Goal: Information Seeking & Learning: Learn about a topic

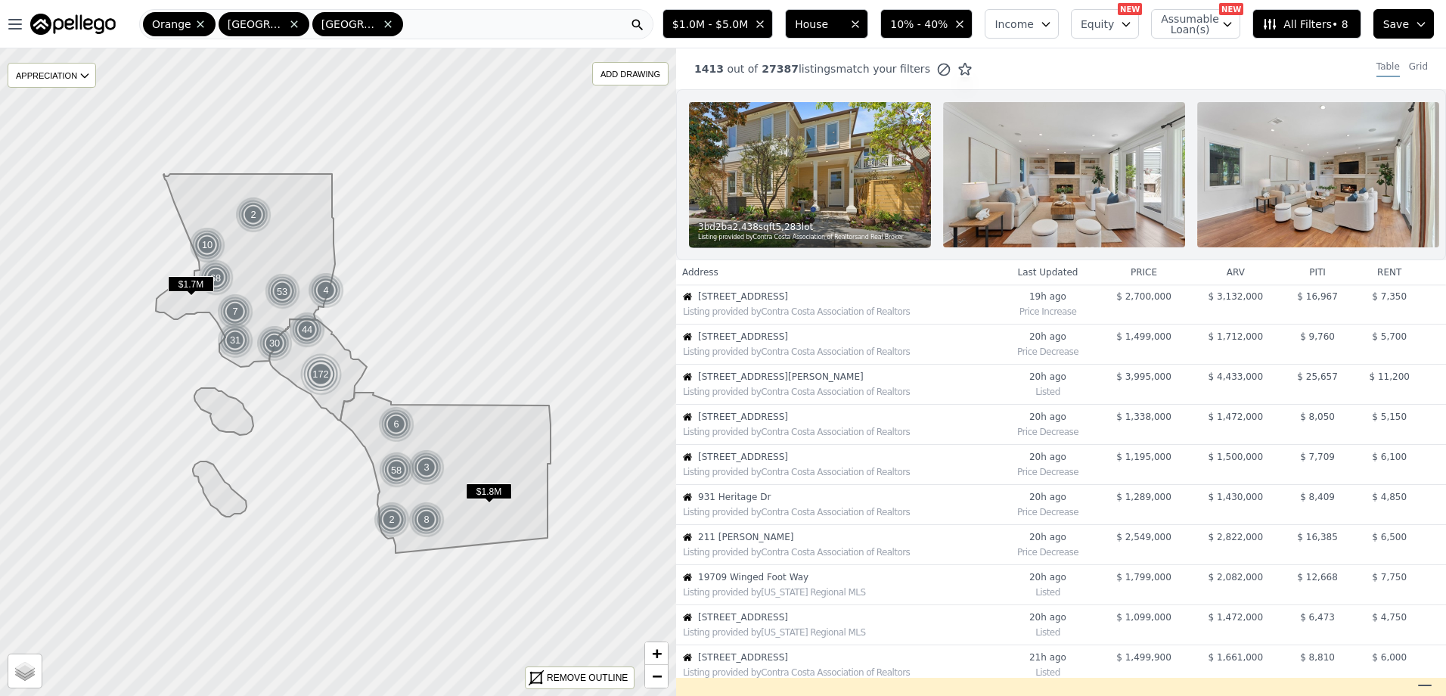
scroll to position [386, 0]
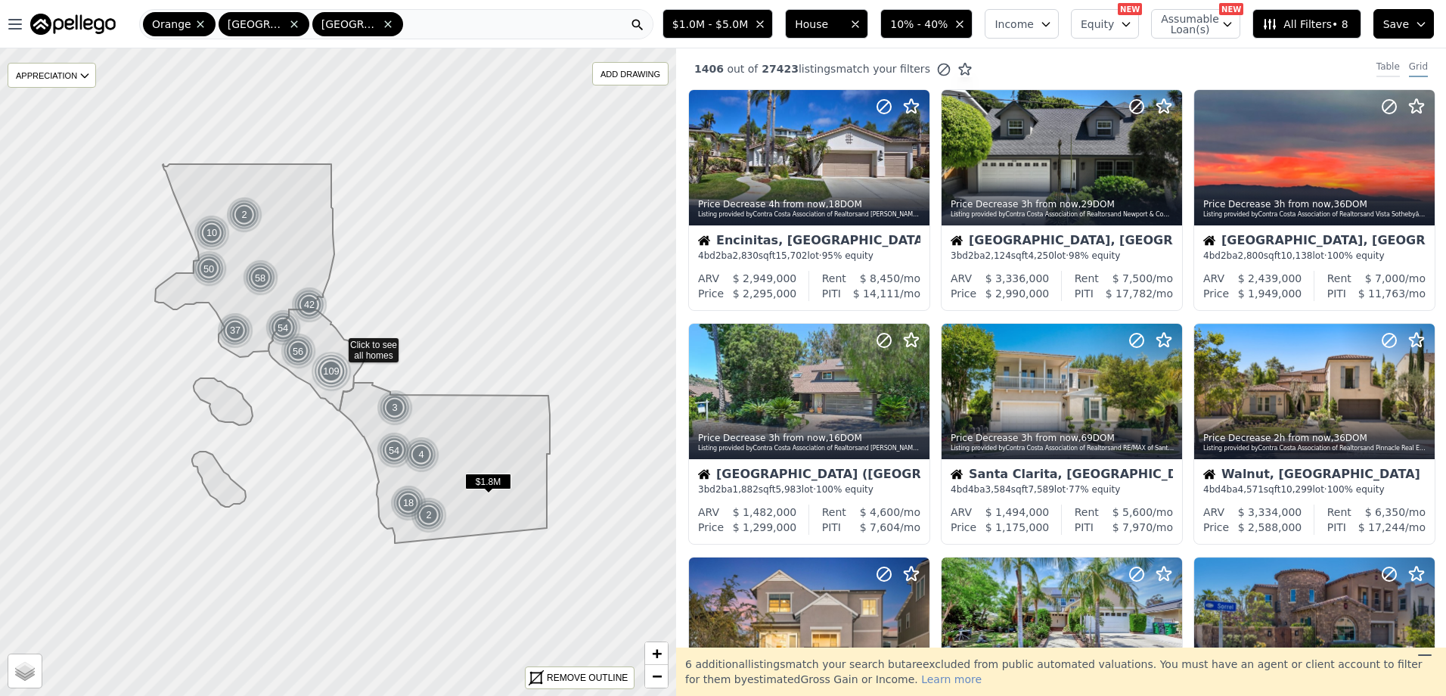
click at [1377, 69] on div "Table" at bounding box center [1388, 69] width 23 height 17
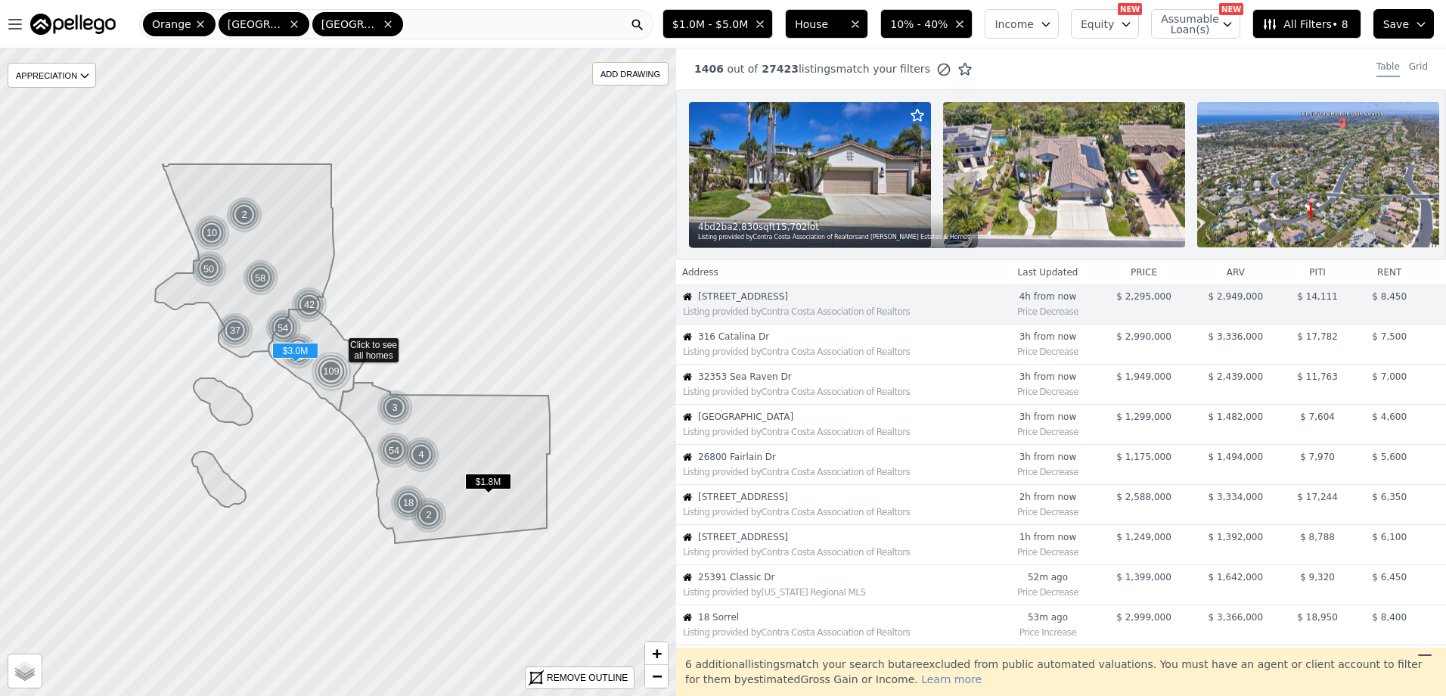
click at [915, 343] on span "316 Catalina Dr" at bounding box center [847, 337] width 299 height 12
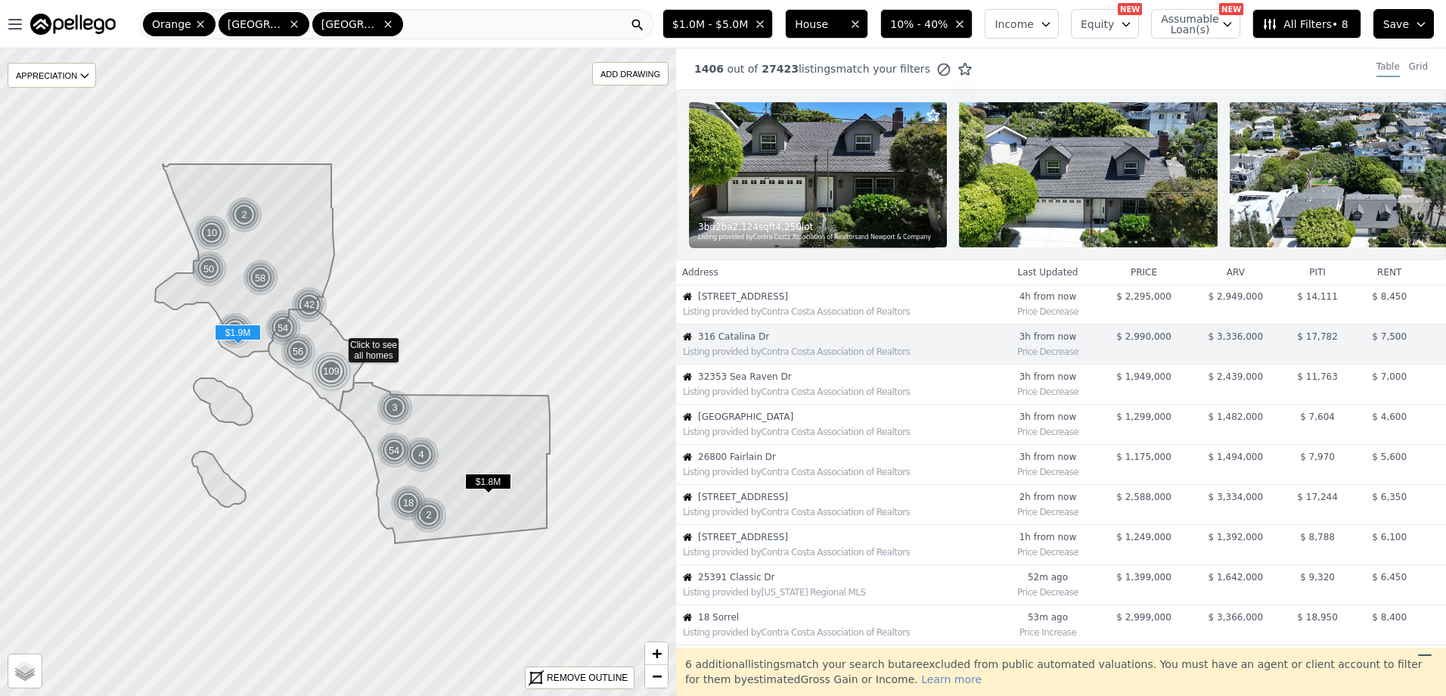
click at [812, 396] on div "Listing provided by Contra Costa Association of Realtors" at bounding box center [837, 390] width 320 height 15
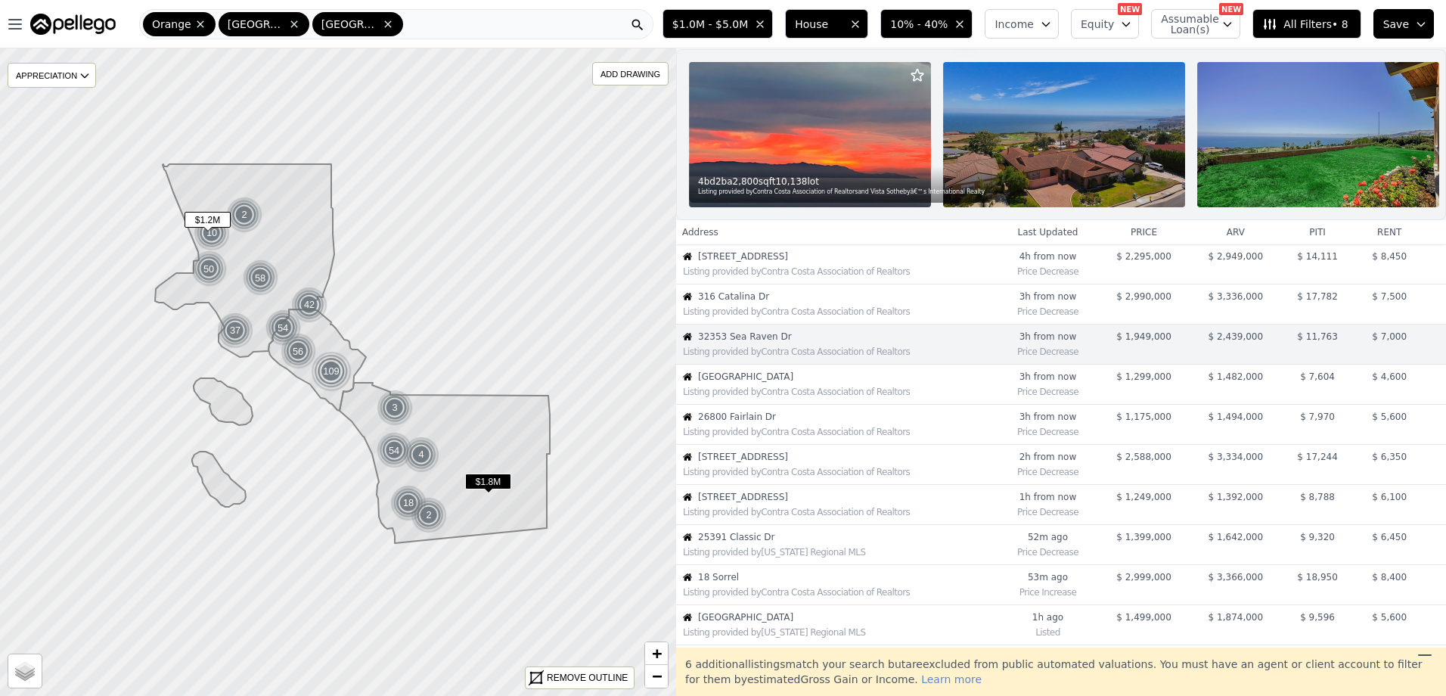
click at [933, 423] on span "26800 Fairlain Dr" at bounding box center [847, 417] width 299 height 12
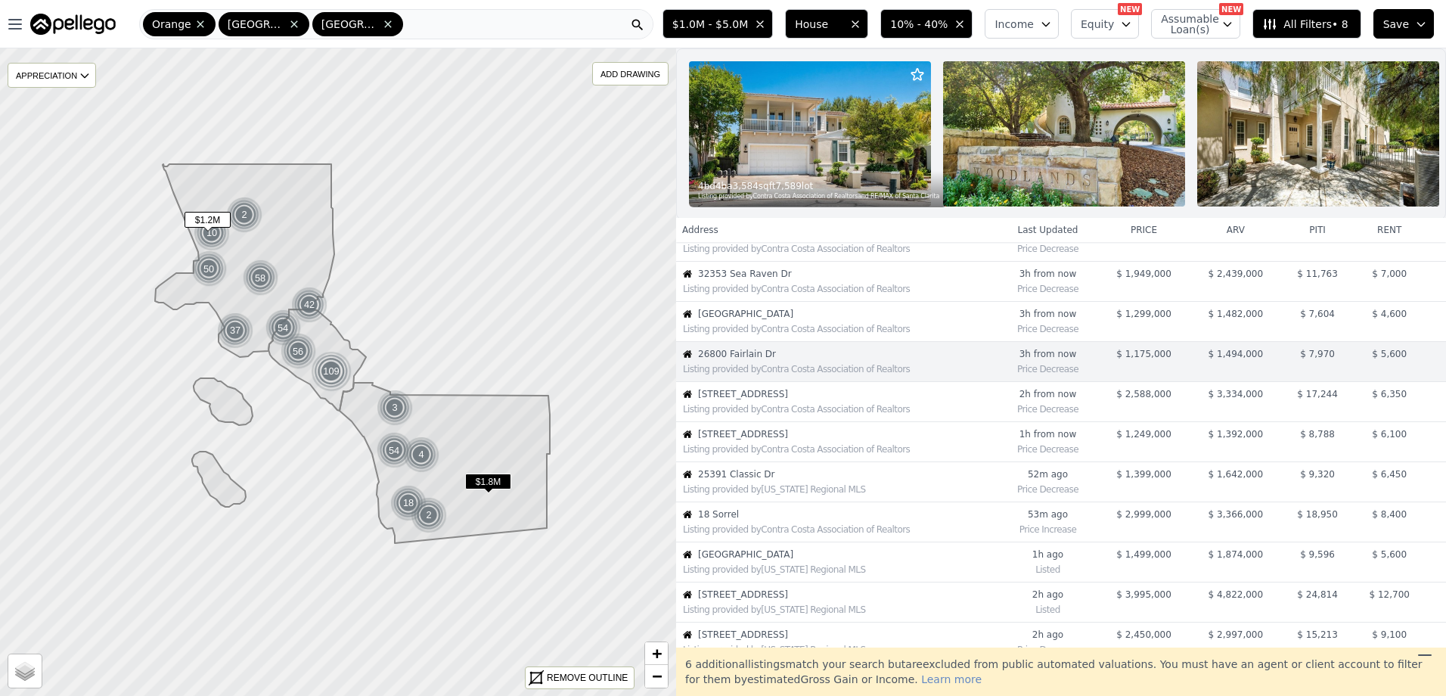
scroll to position [120, 0]
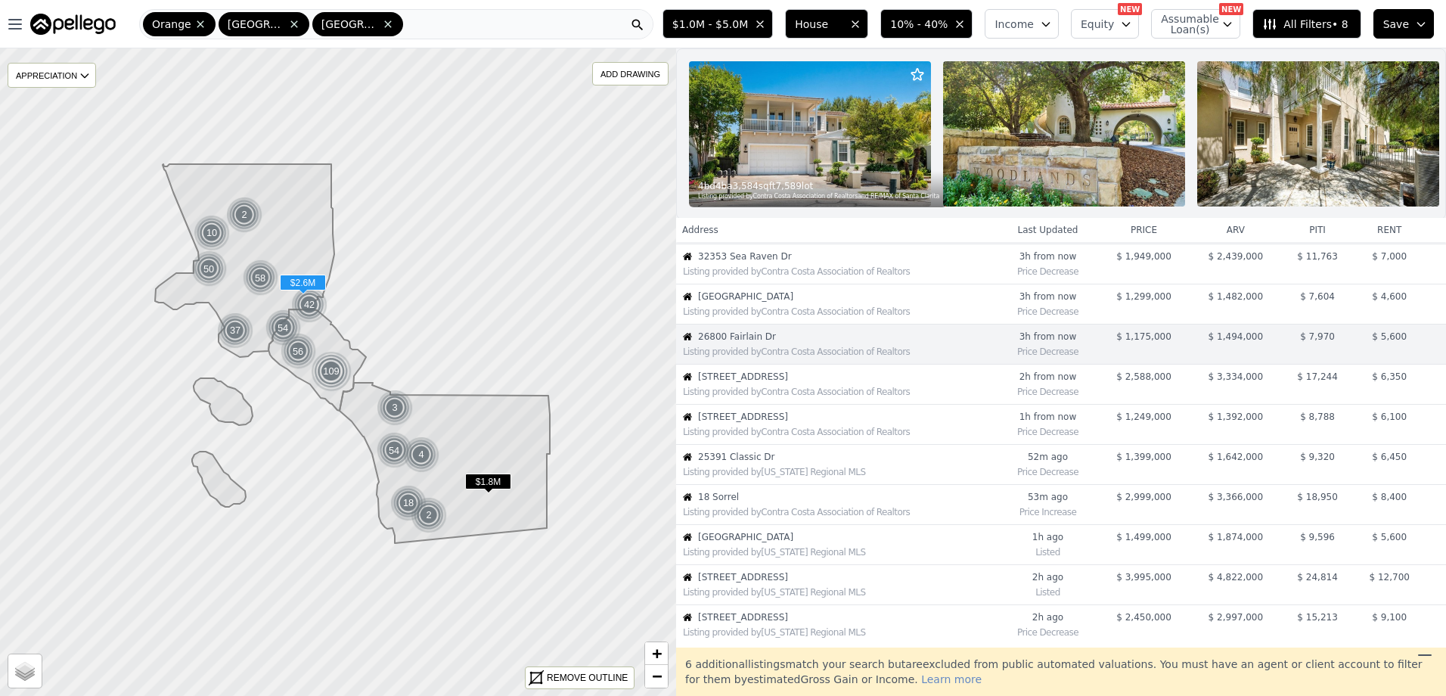
click at [944, 397] on div "Listing provided by Contra Costa Association of Realtors" at bounding box center [840, 392] width 314 height 12
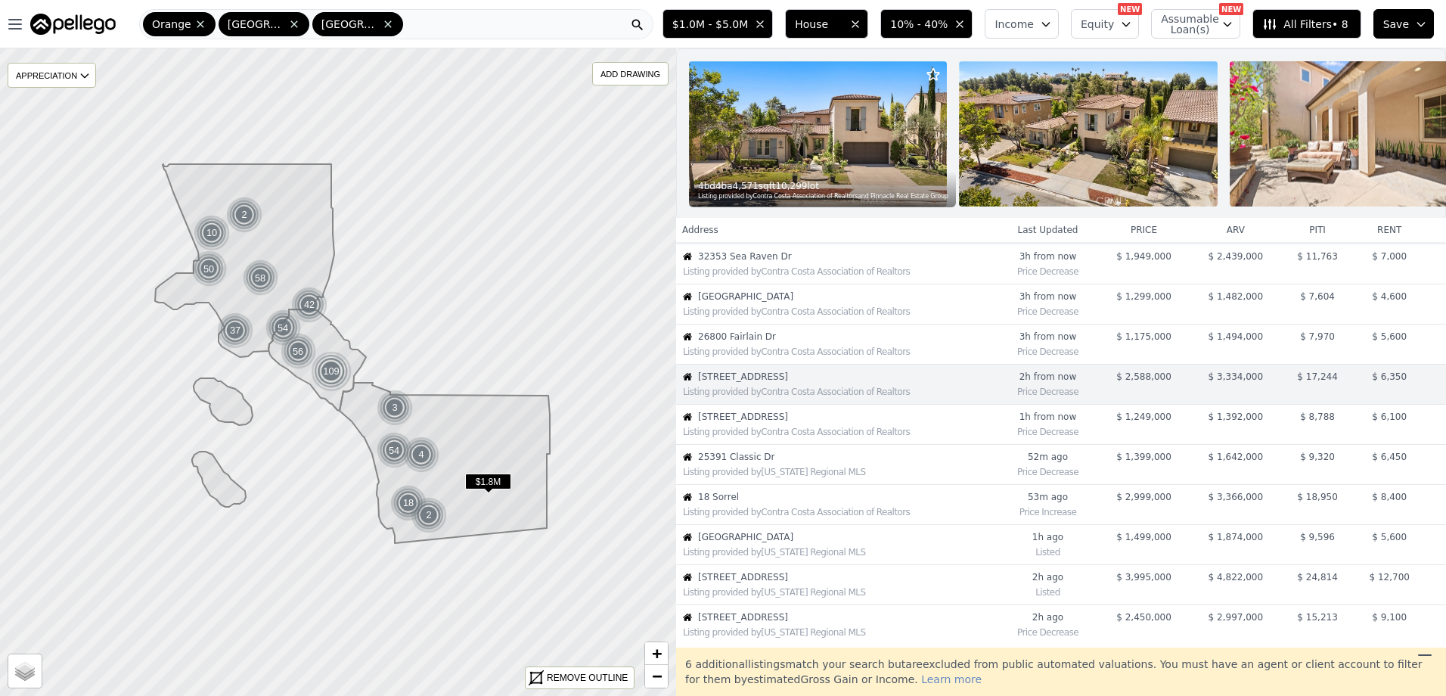
scroll to position [160, 0]
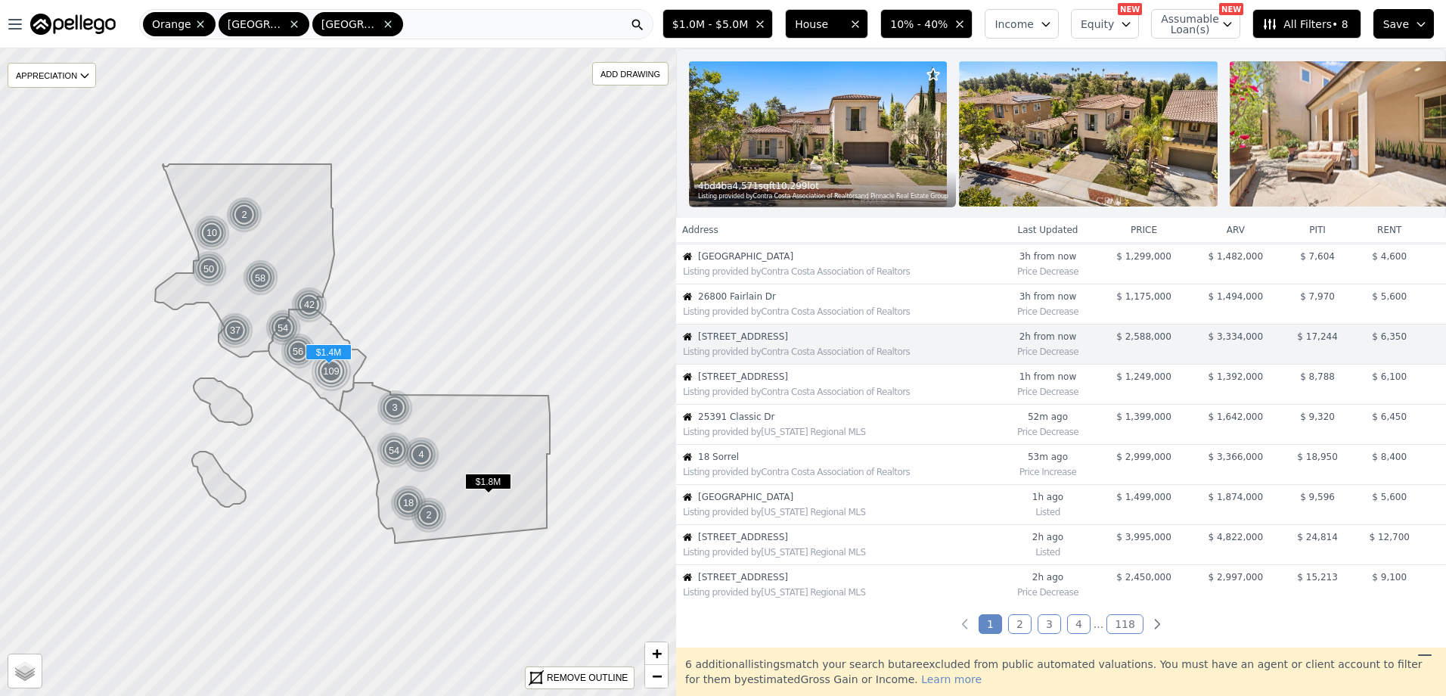
click at [944, 423] on span "25391 Classic Dr" at bounding box center [847, 417] width 299 height 12
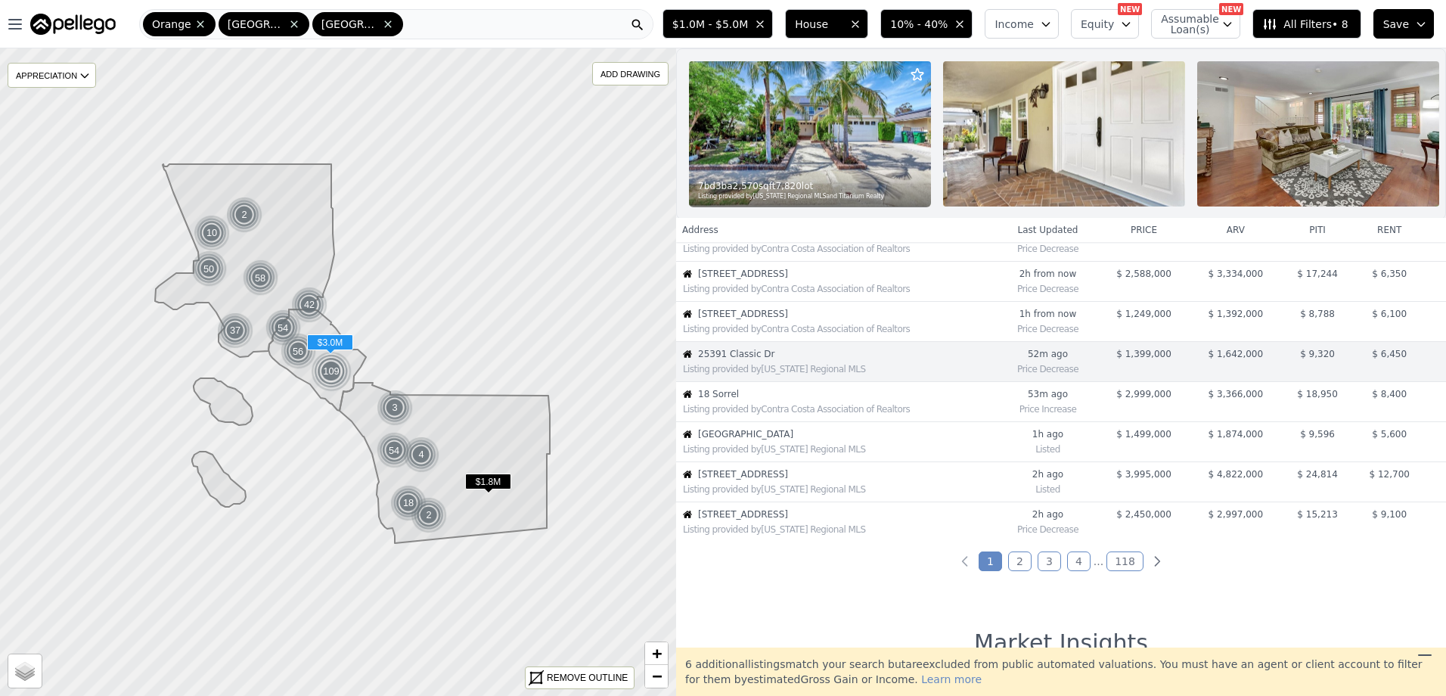
scroll to position [241, 0]
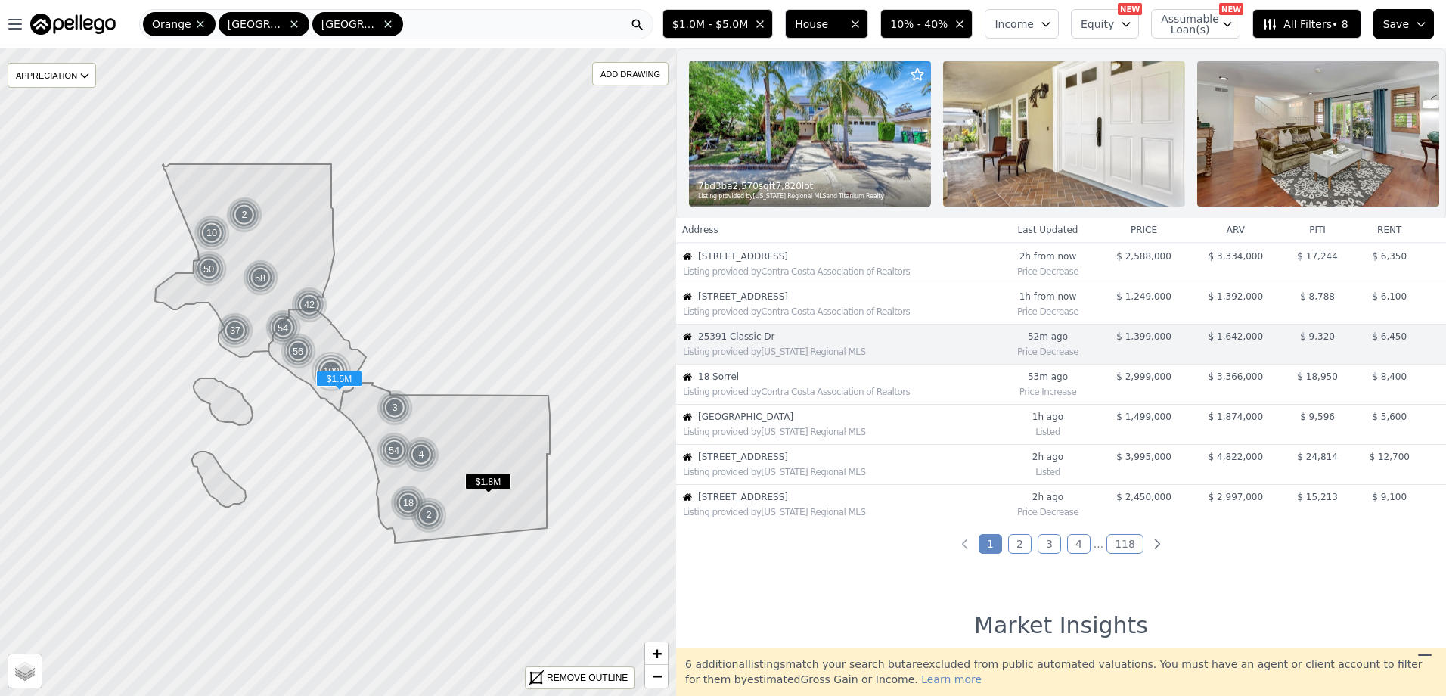
click at [924, 423] on span "50 Avenida Merida" at bounding box center [847, 417] width 299 height 12
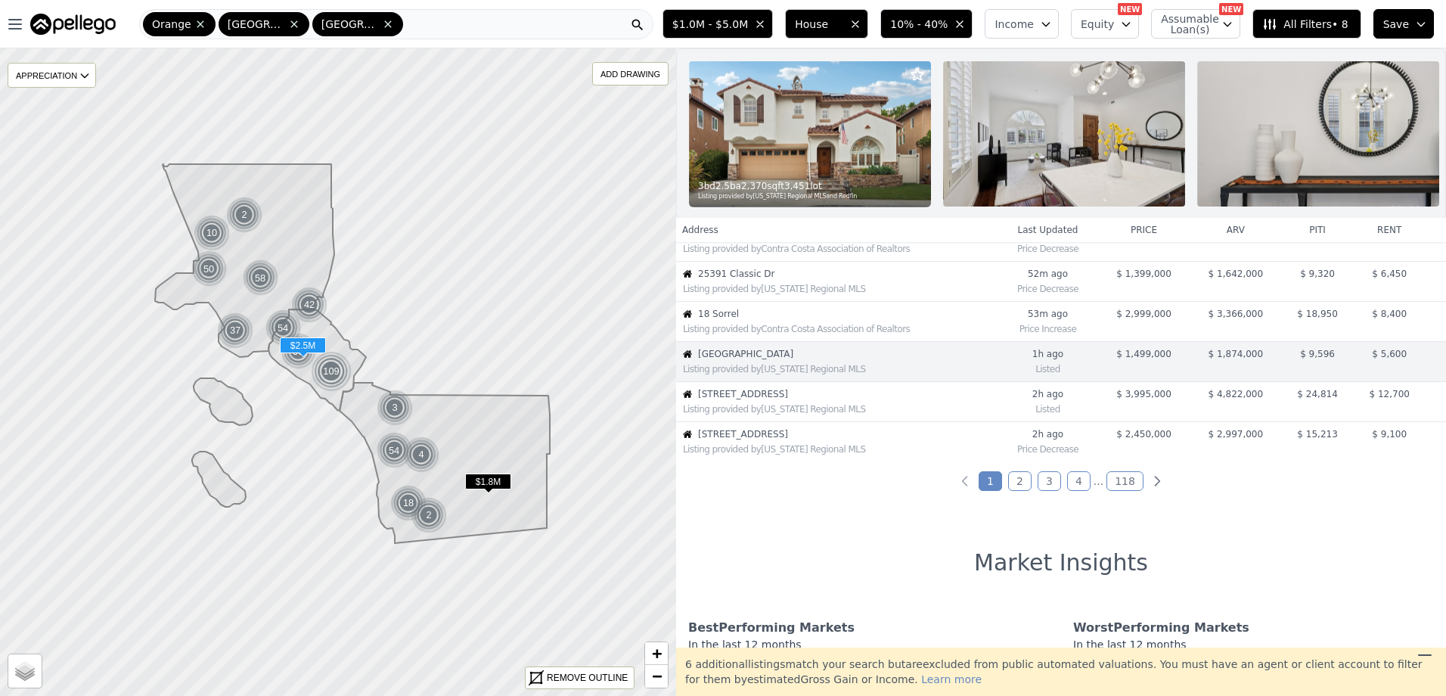
scroll to position [321, 0]
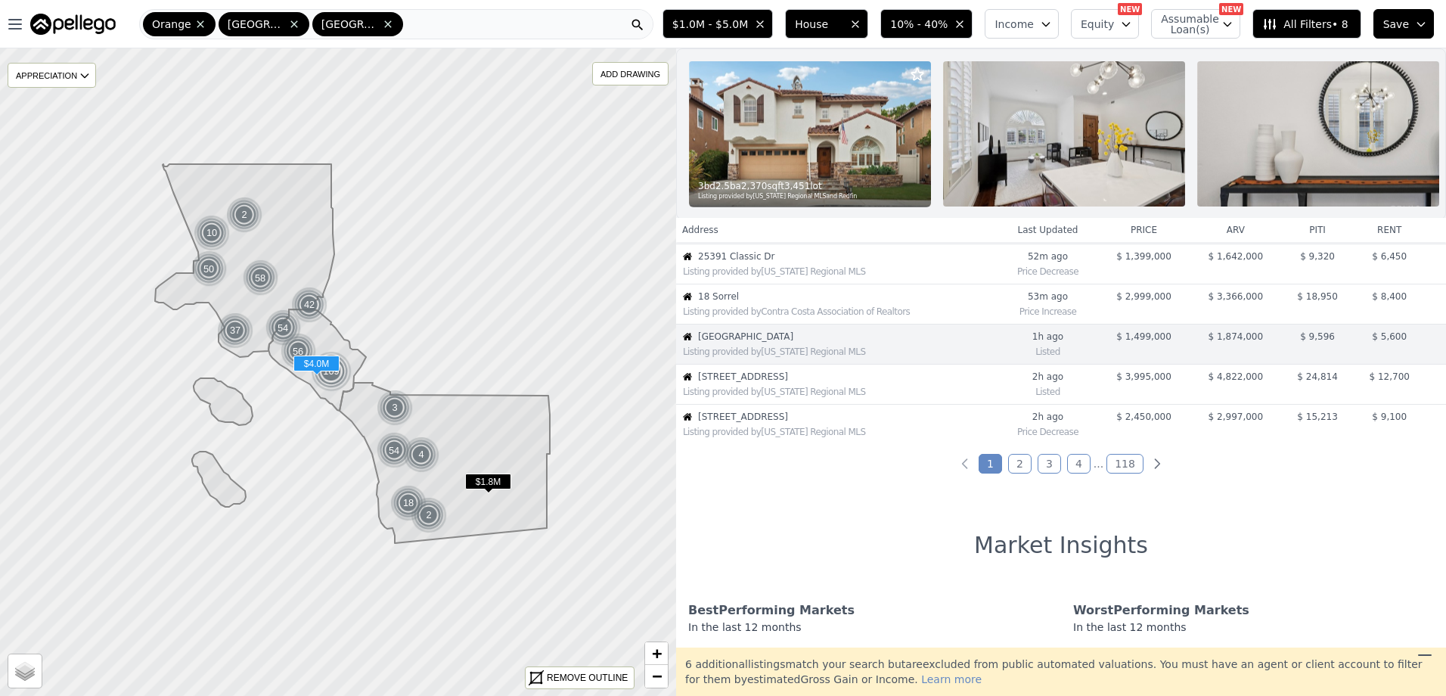
click at [949, 396] on div "Listing provided by California Regional MLS" at bounding box center [837, 390] width 320 height 15
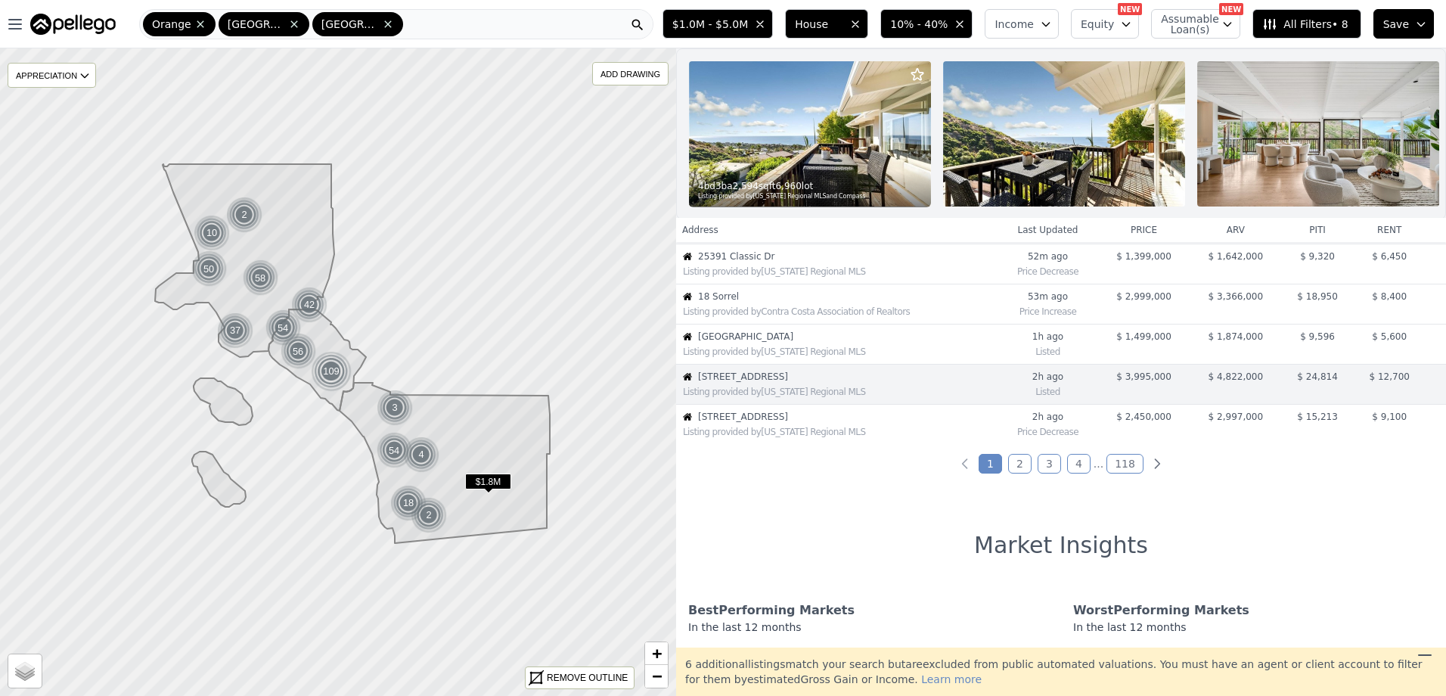
scroll to position [361, 0]
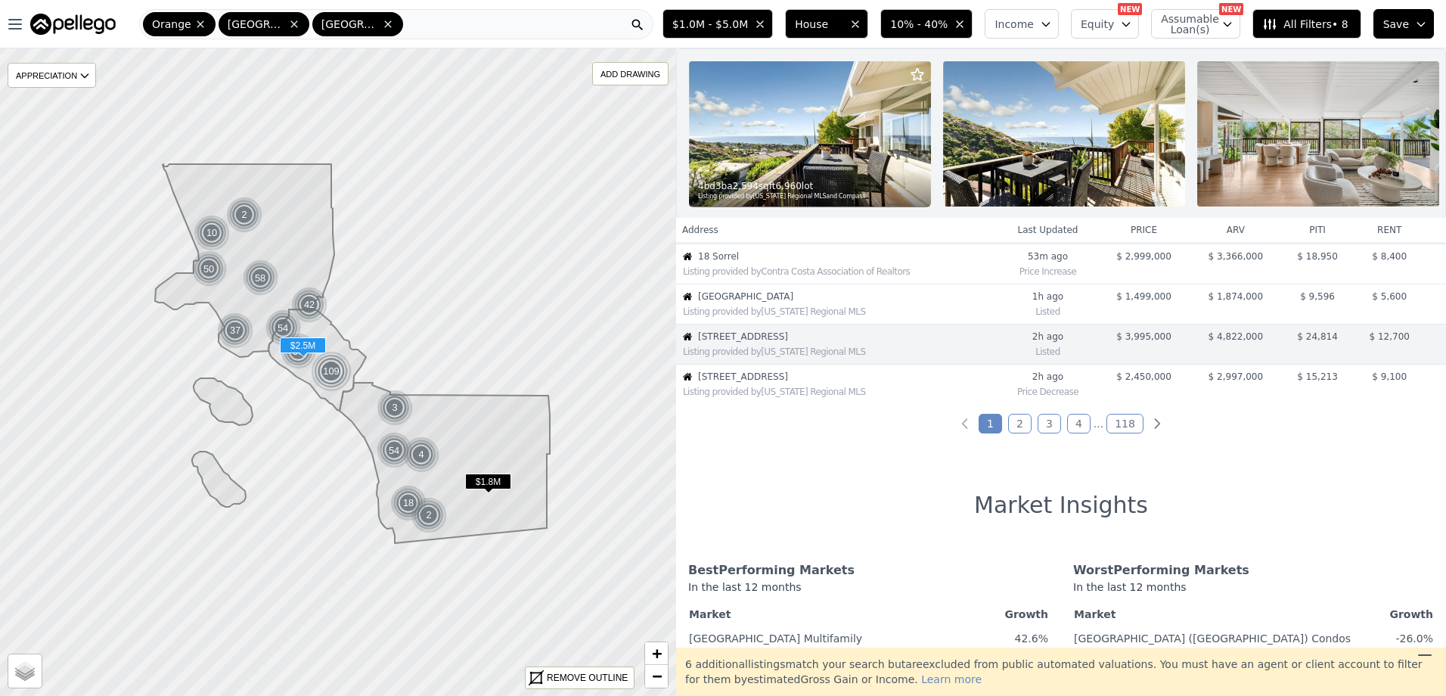
click at [918, 383] on span "2262 Orchard Dr" at bounding box center [847, 377] width 299 height 12
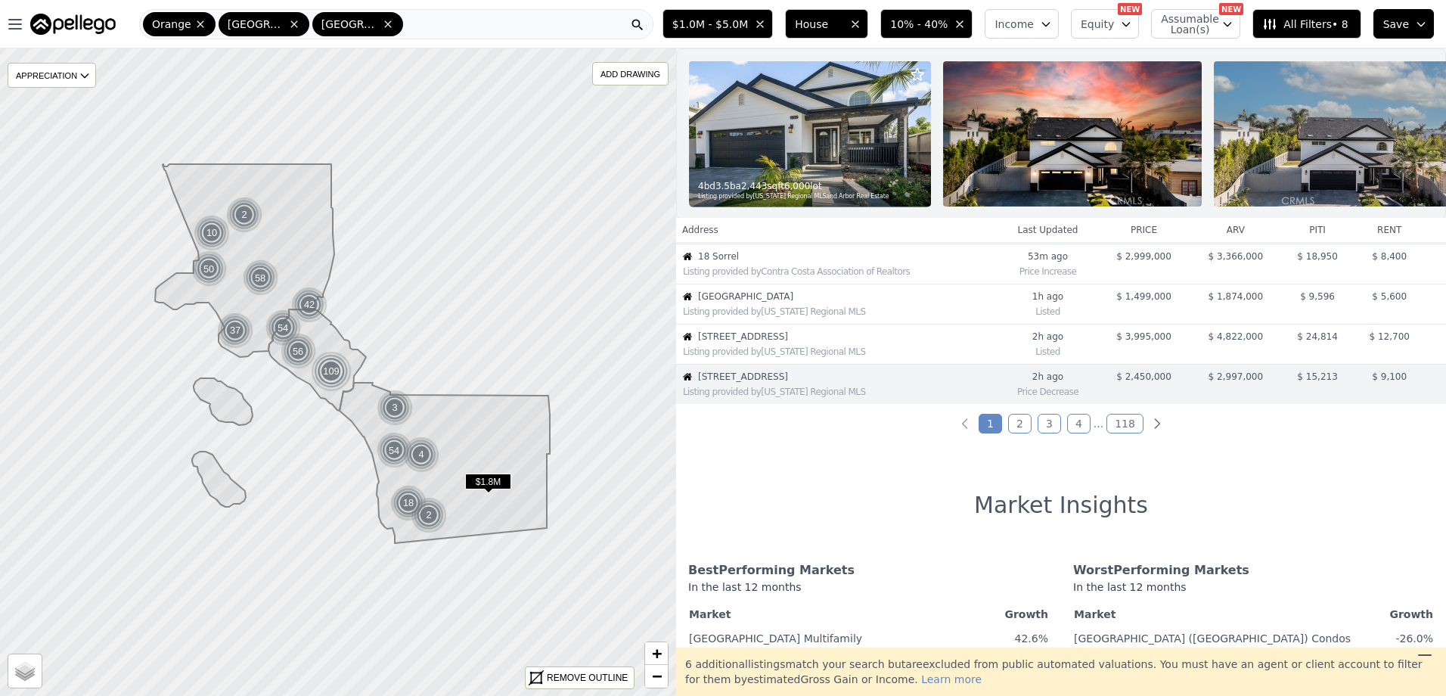
scroll to position [401, 0]
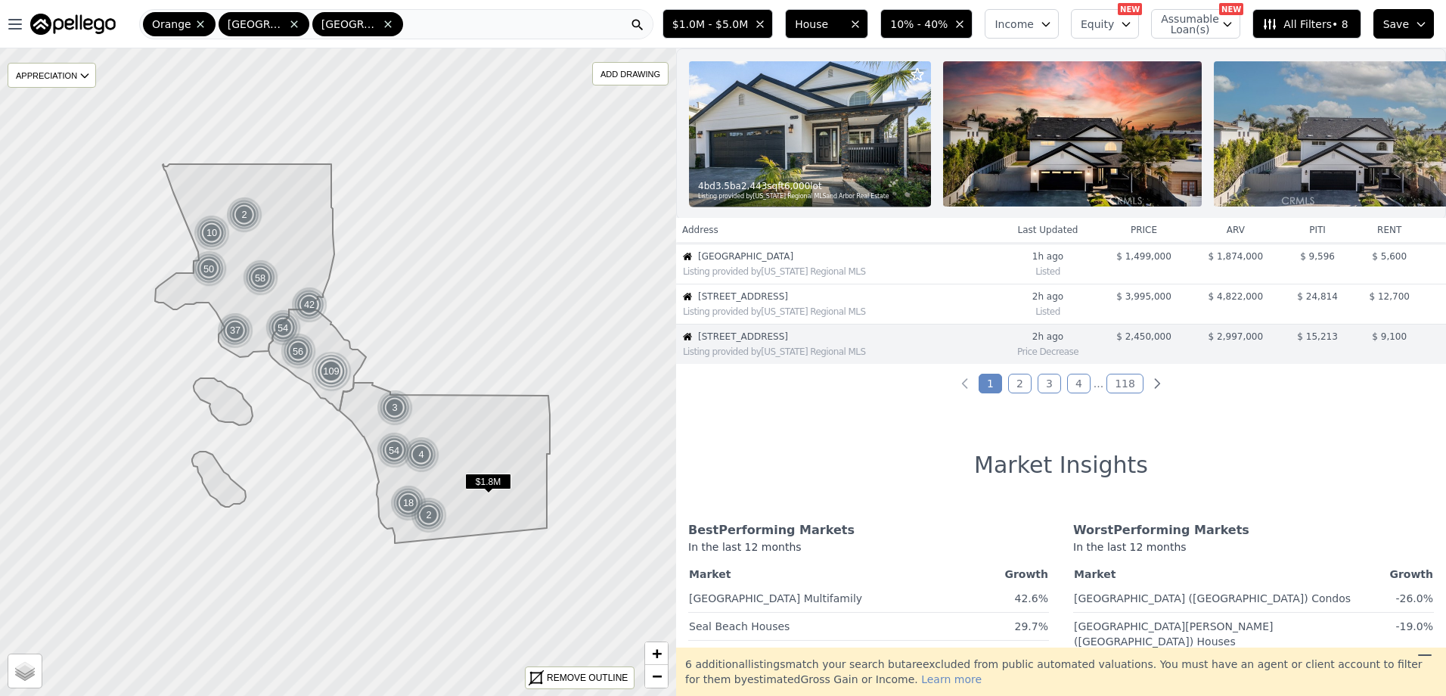
click at [1022, 393] on link "2" at bounding box center [1019, 384] width 23 height 20
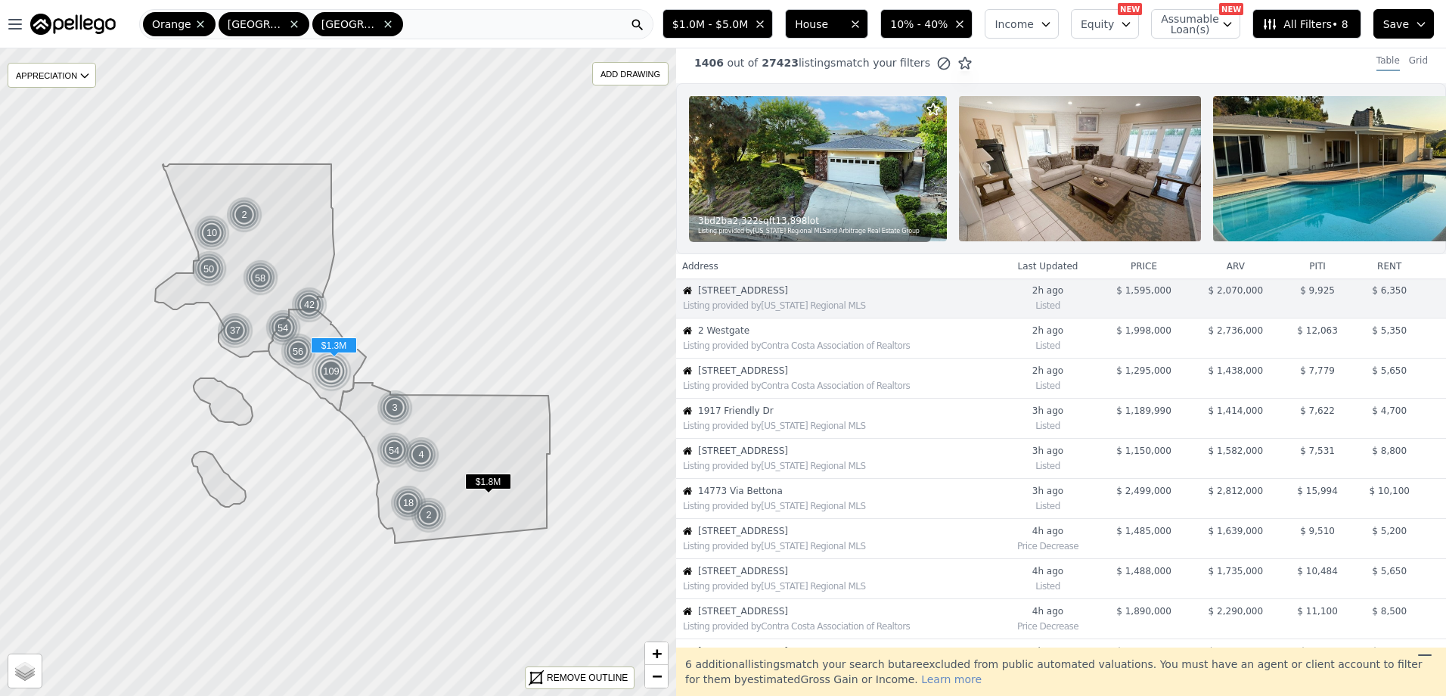
scroll to position [0, 0]
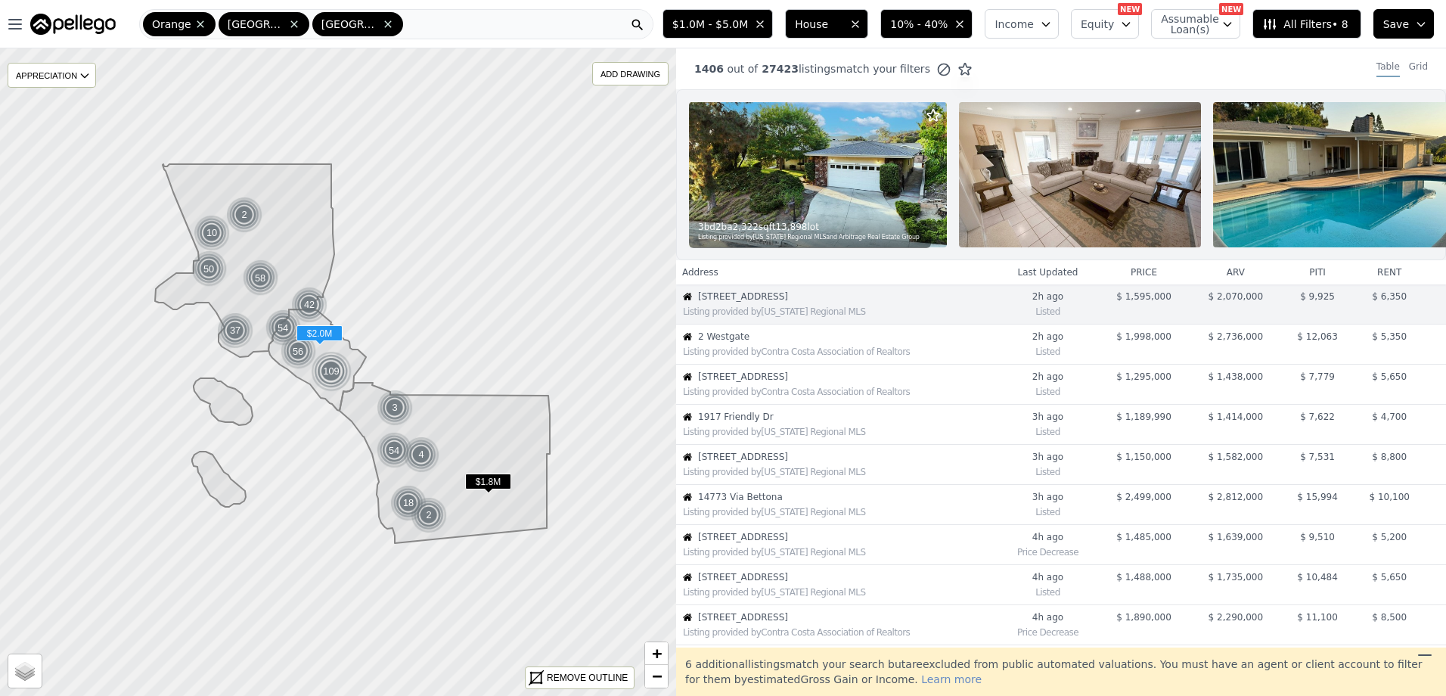
click at [819, 343] on span "2 Westgate" at bounding box center [847, 337] width 299 height 12
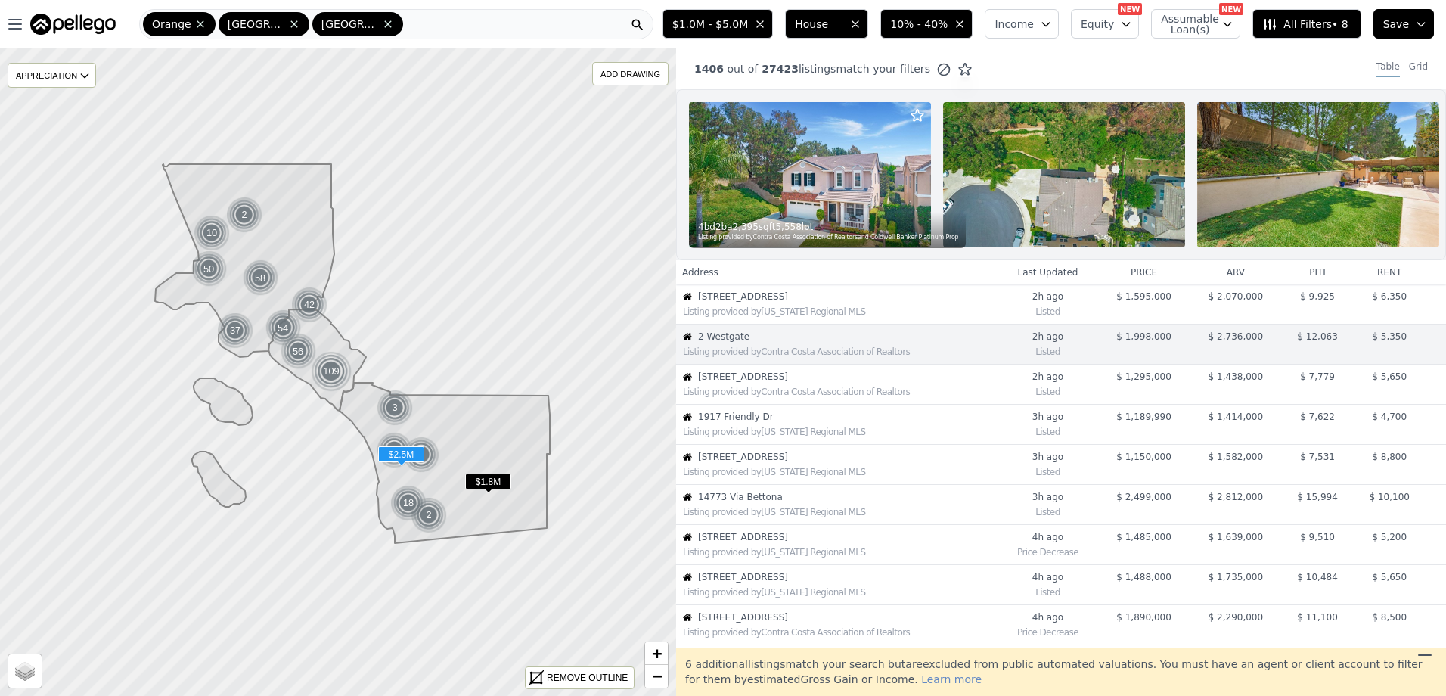
click at [768, 518] on div "Listing provided by California Regional MLS" at bounding box center [840, 512] width 314 height 12
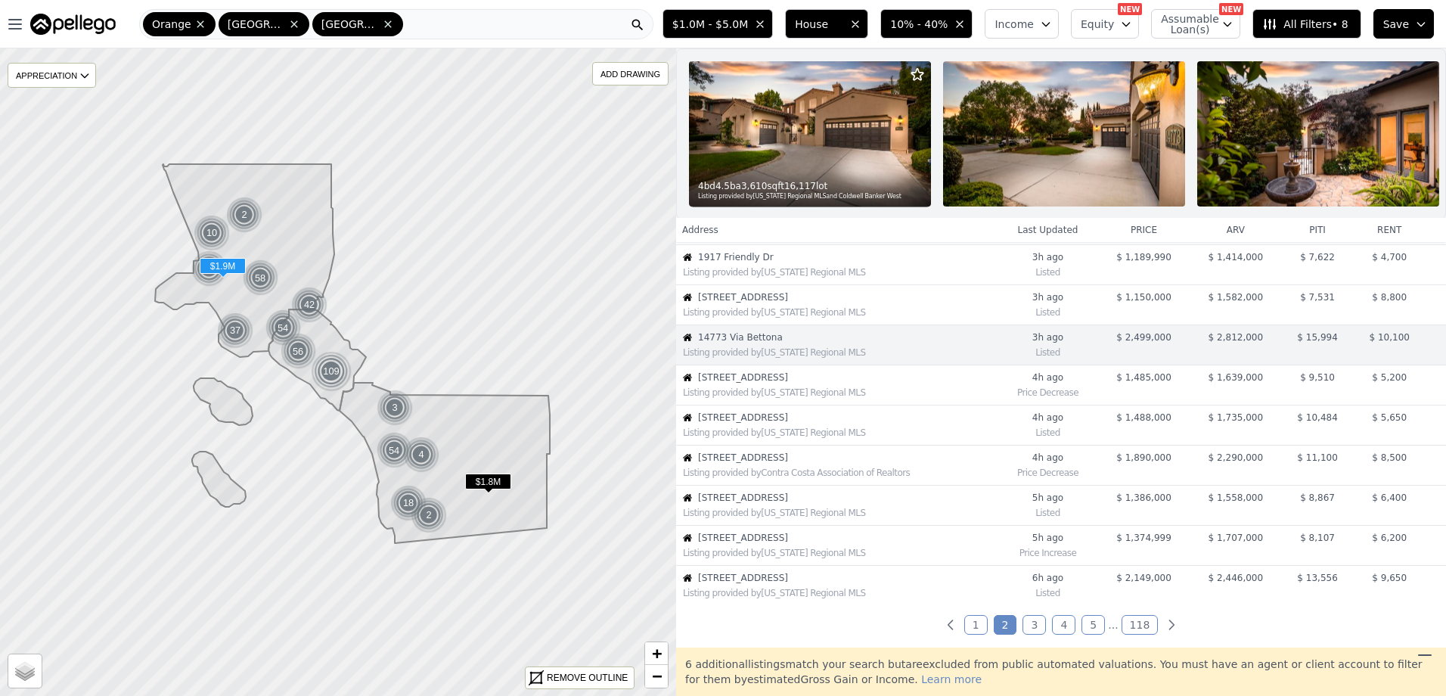
scroll to position [160, 0]
click at [810, 463] on span "14879 Jadestone Dr" at bounding box center [847, 457] width 299 height 12
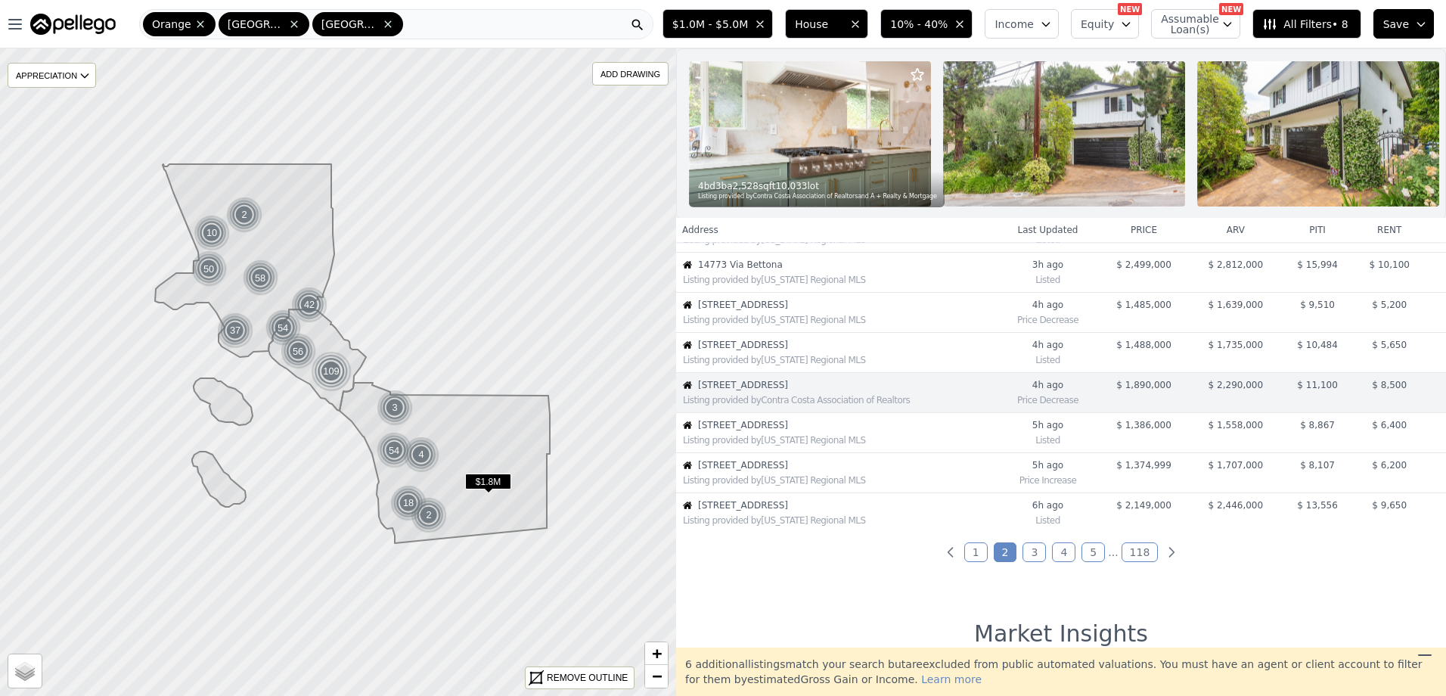
scroll to position [281, 0]
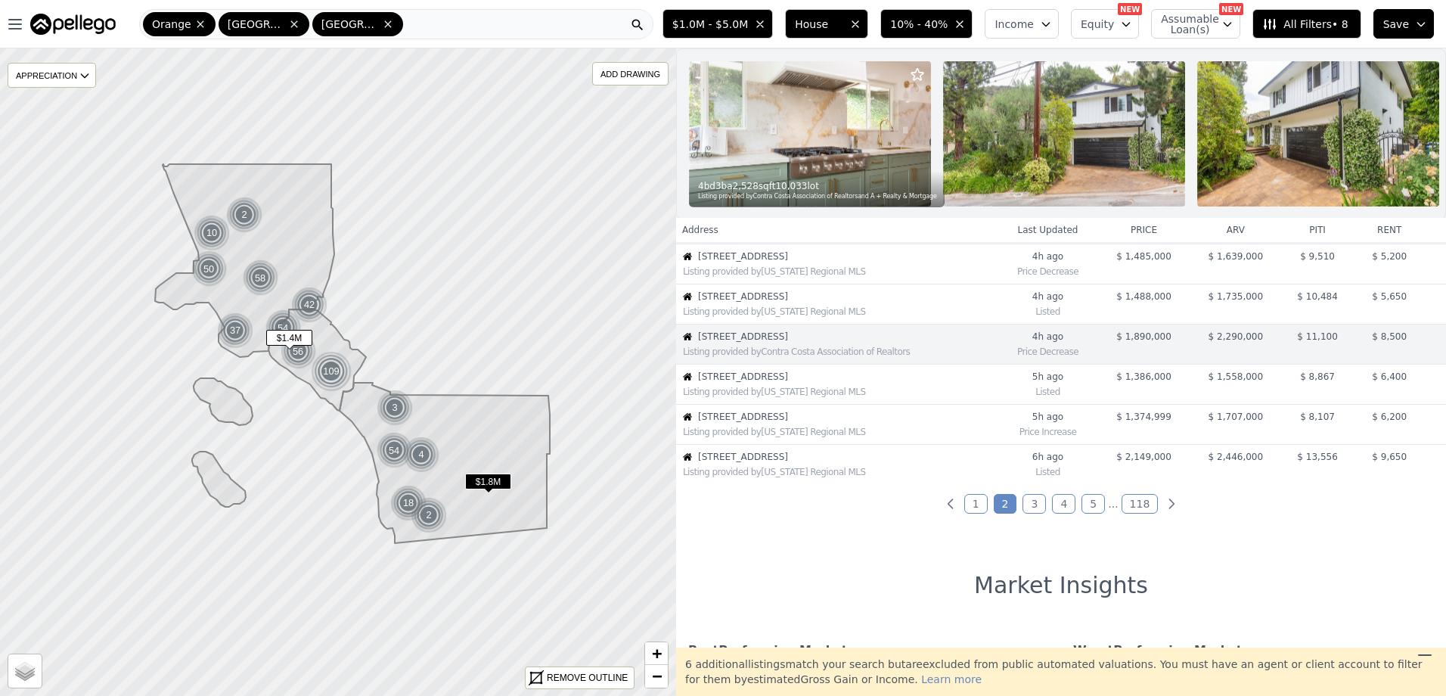
click at [794, 423] on span "17936 Santa Olivia St" at bounding box center [847, 417] width 299 height 12
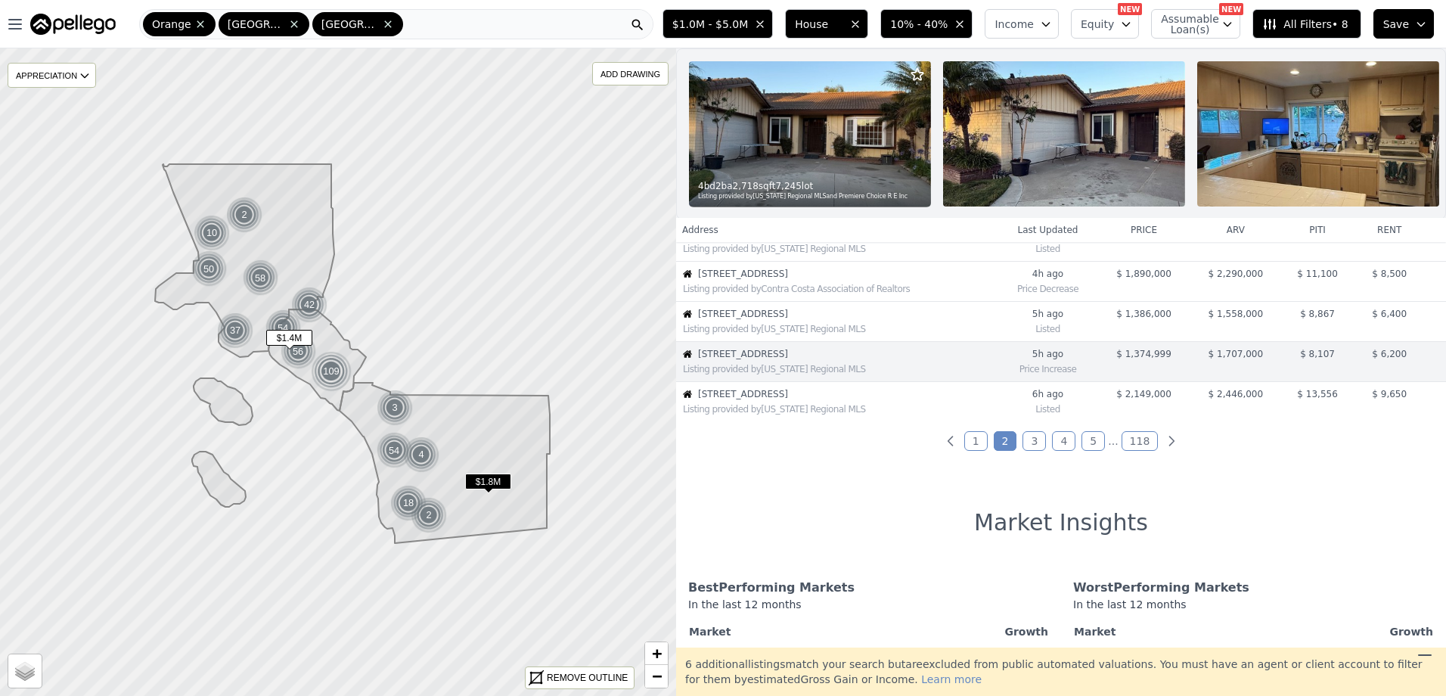
scroll to position [361, 0]
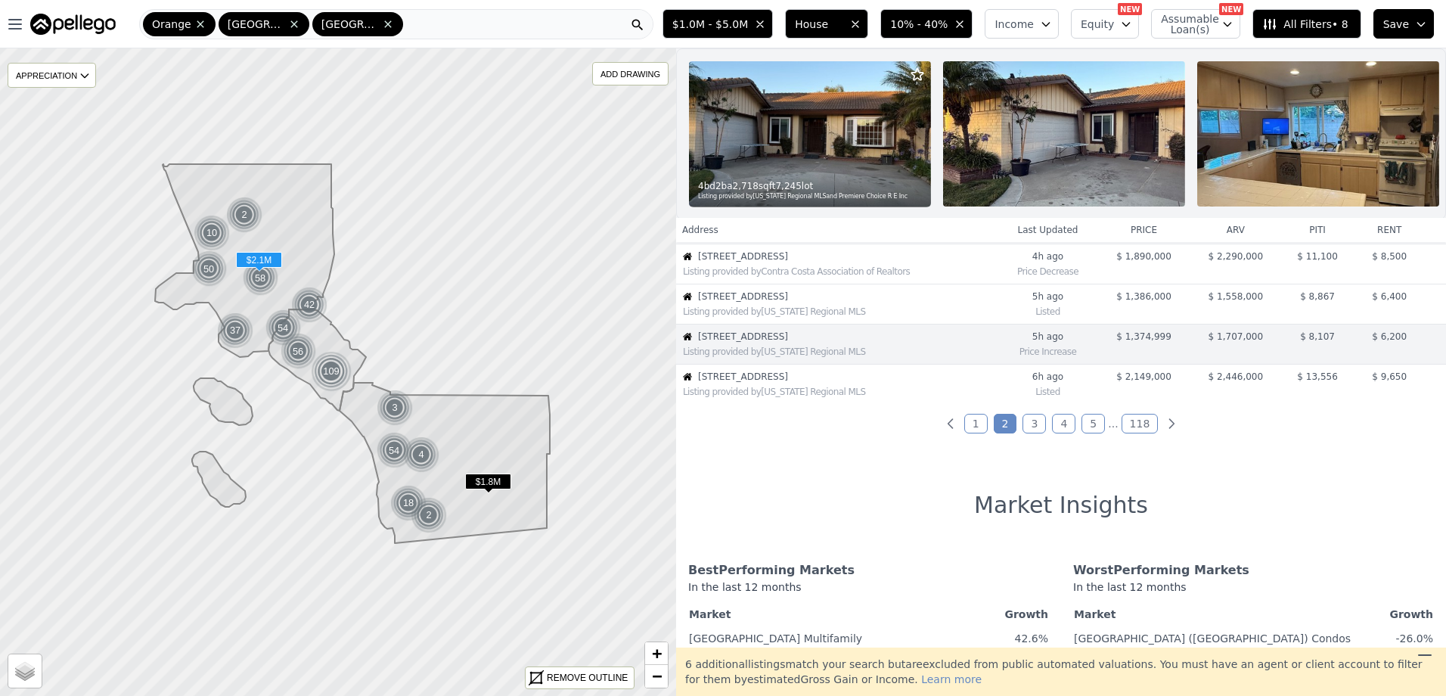
click at [852, 398] on div "Listing provided by California Regional MLS" at bounding box center [840, 392] width 314 height 12
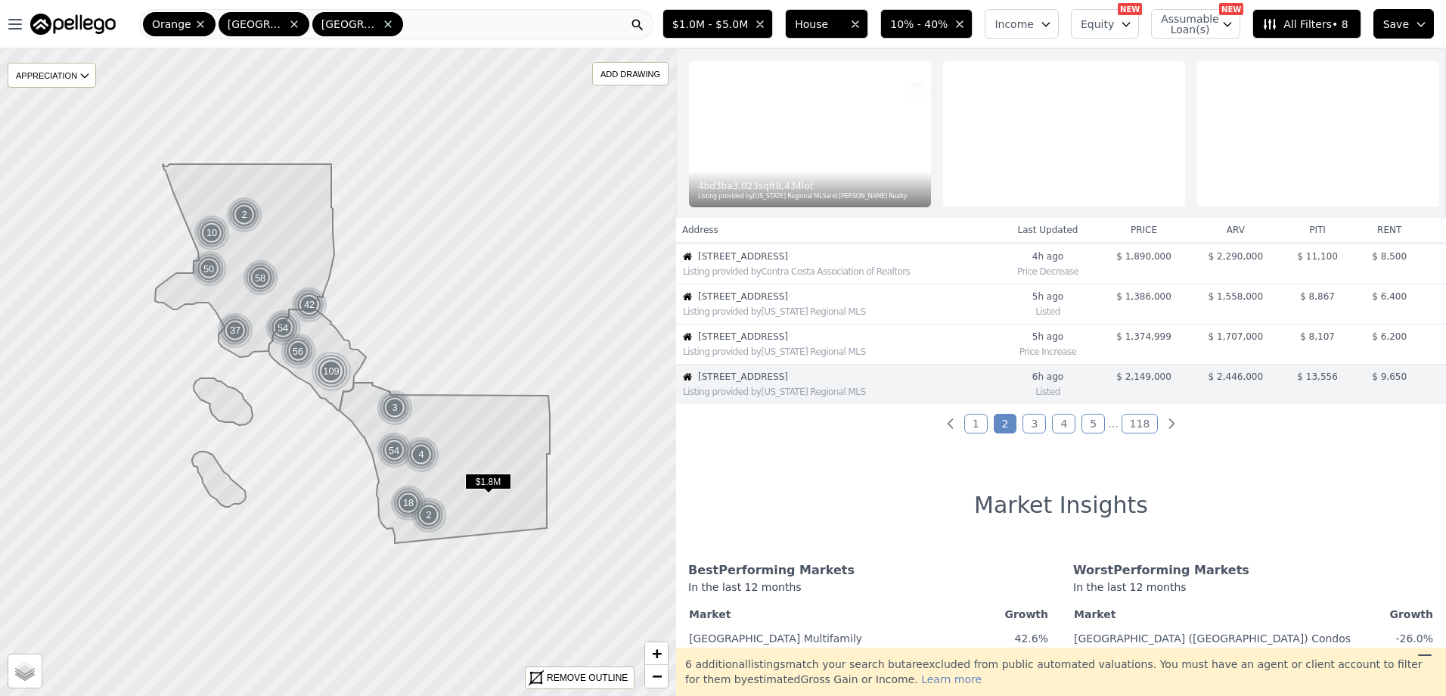
scroll to position [401, 0]
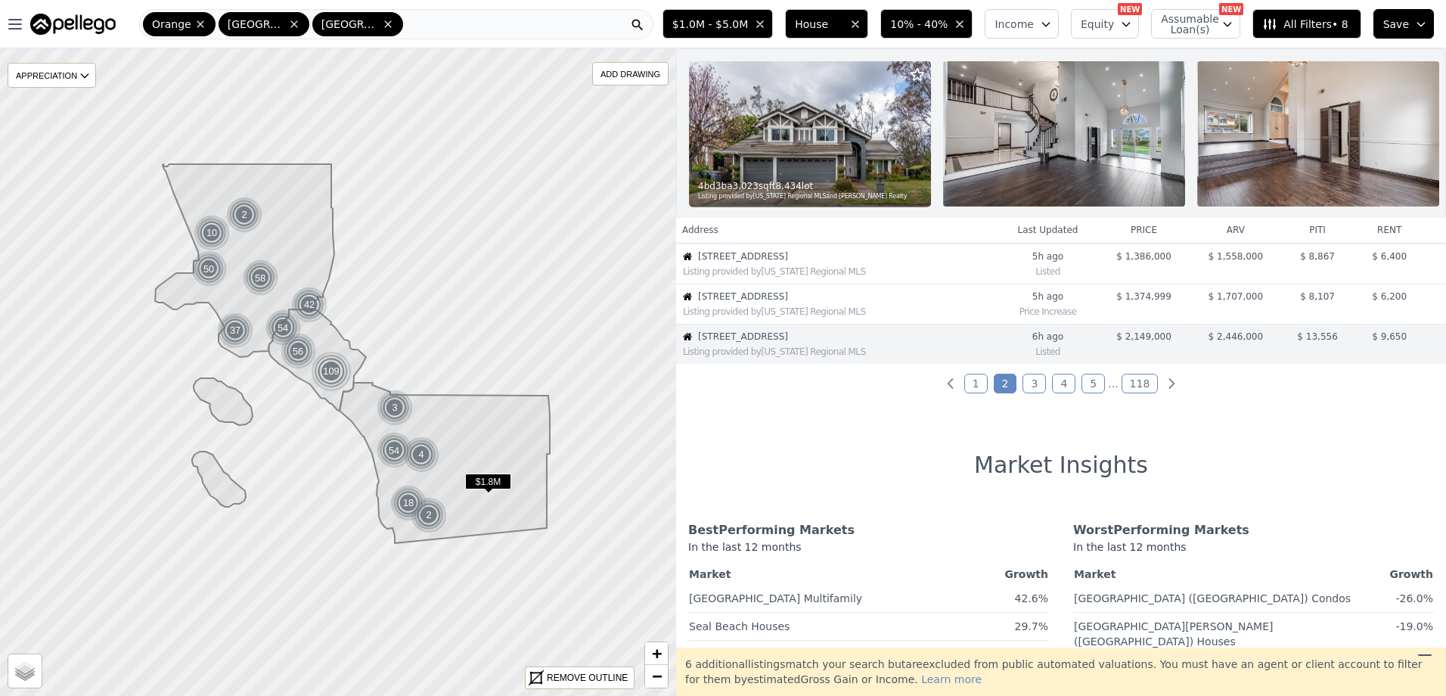
click at [1039, 393] on link "3" at bounding box center [1034, 384] width 23 height 20
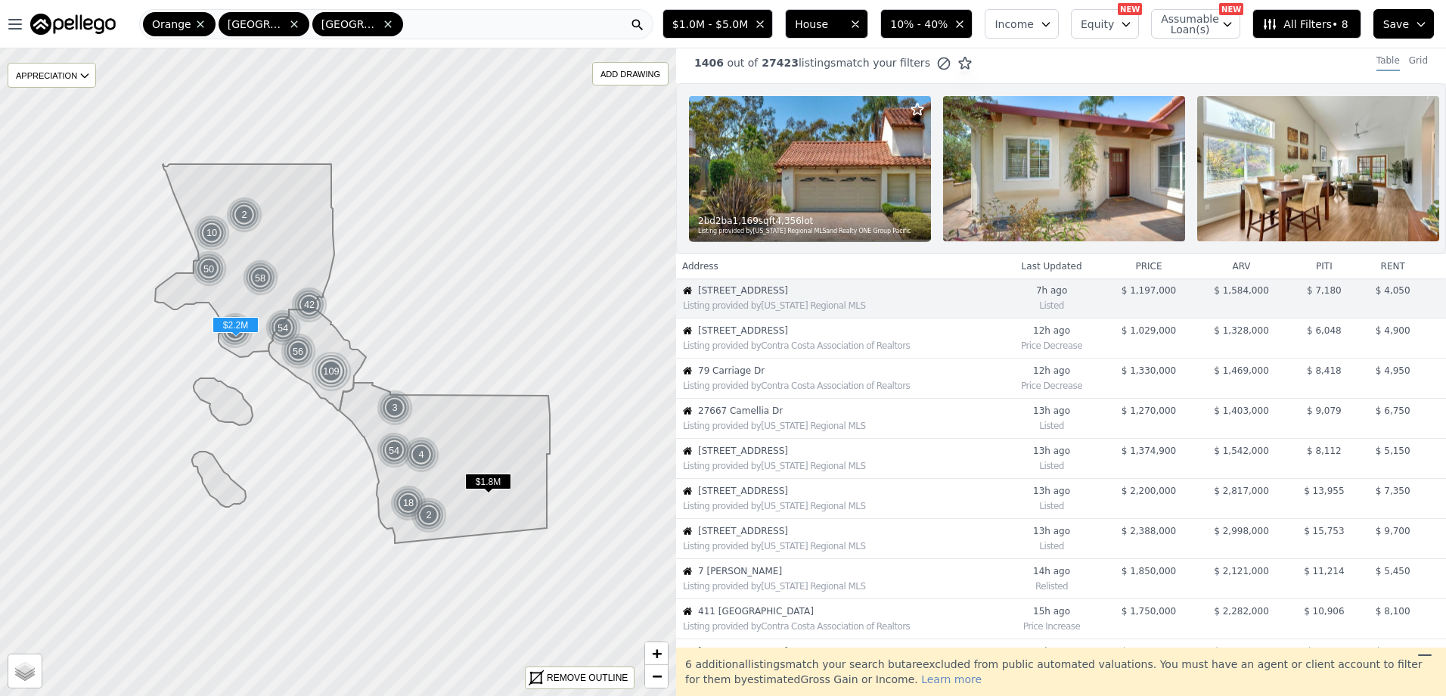
scroll to position [0, 0]
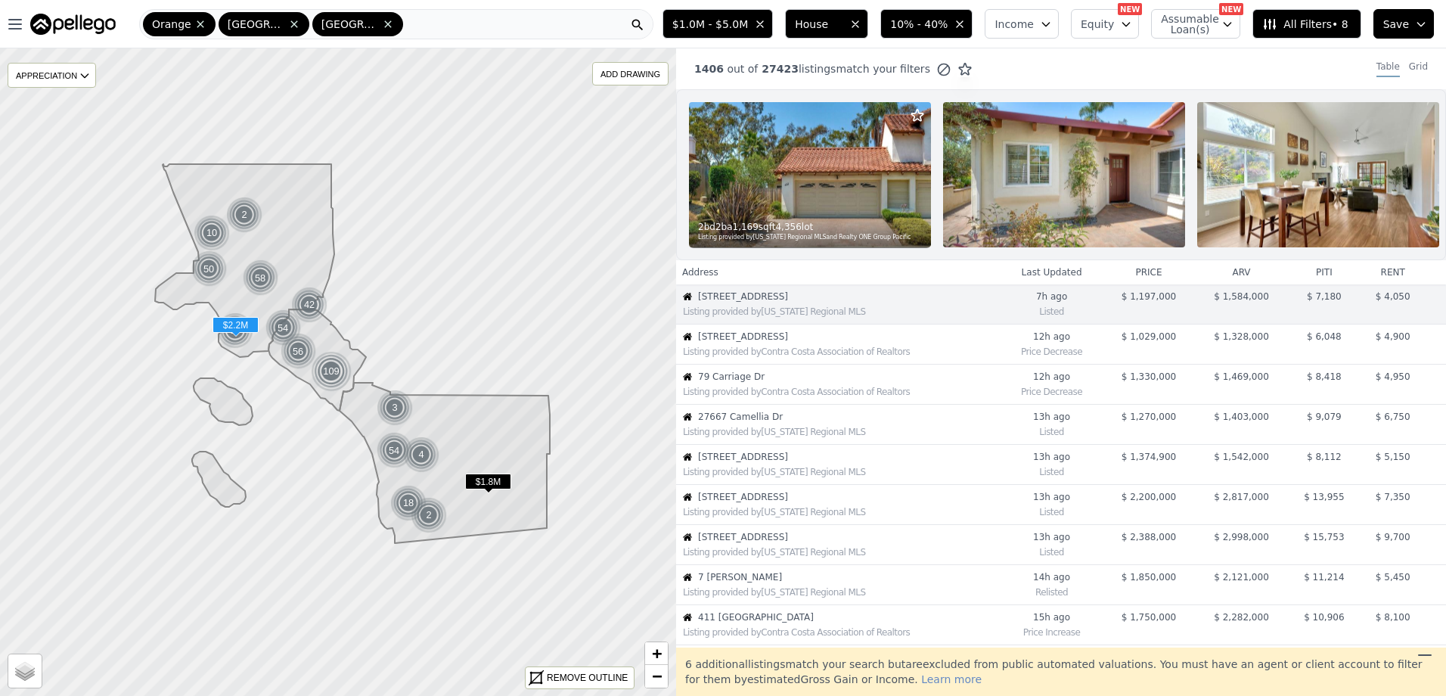
click at [815, 515] on div "Listing provided by California Regional MLS" at bounding box center [838, 510] width 323 height 15
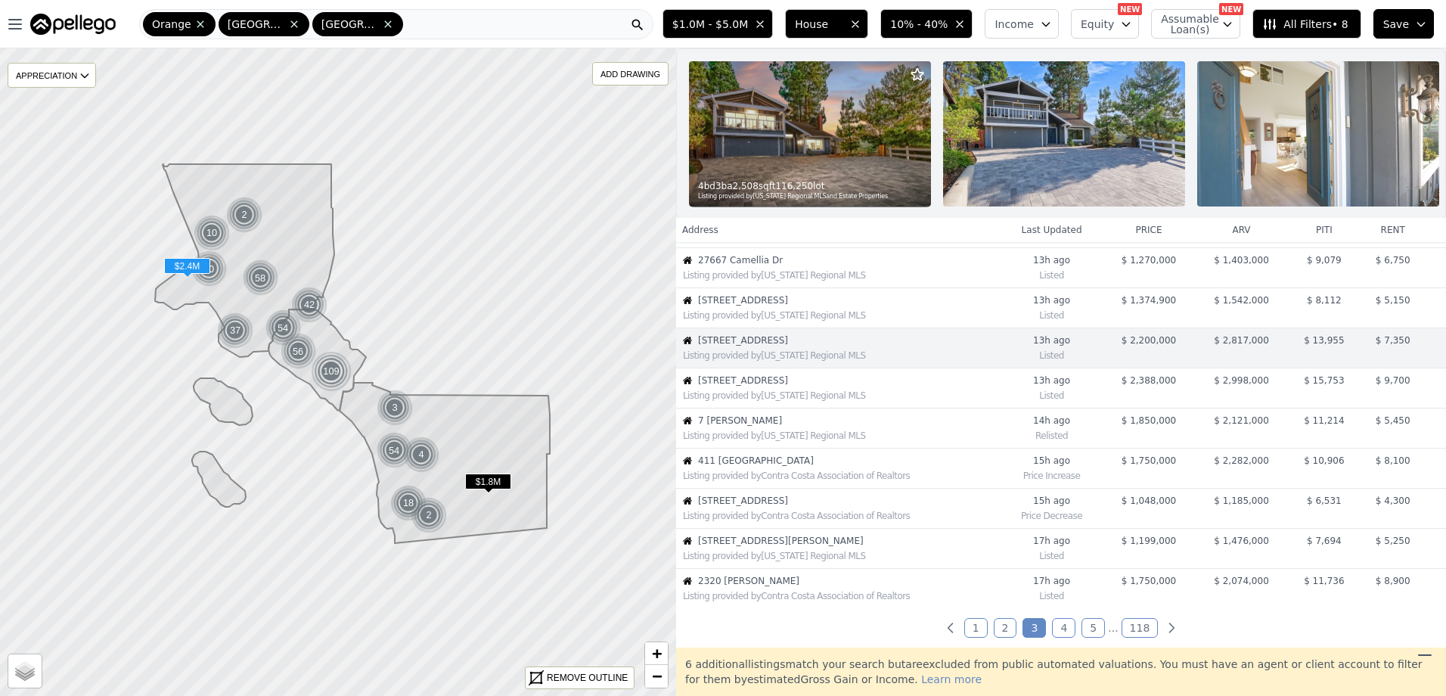
scroll to position [160, 0]
click at [811, 397] on div "Listing provided by California Regional MLS" at bounding box center [841, 392] width 317 height 12
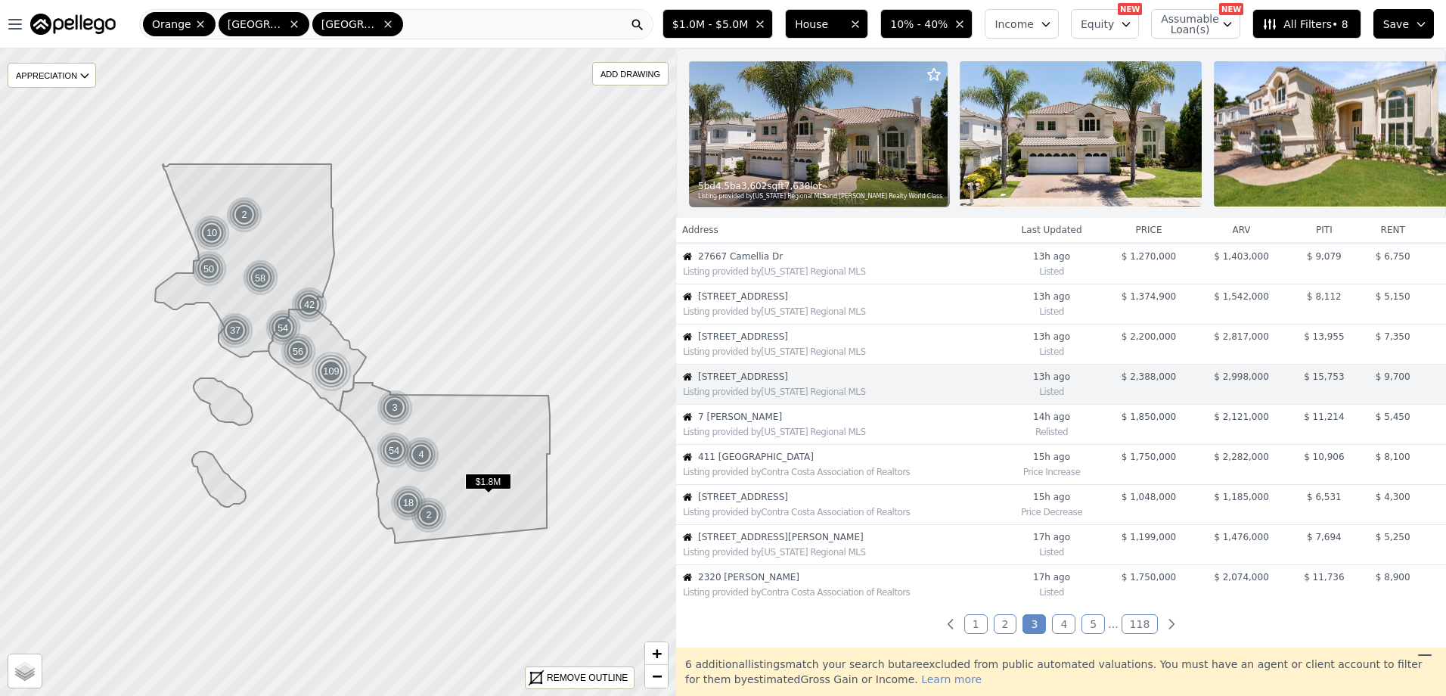
scroll to position [200, 0]
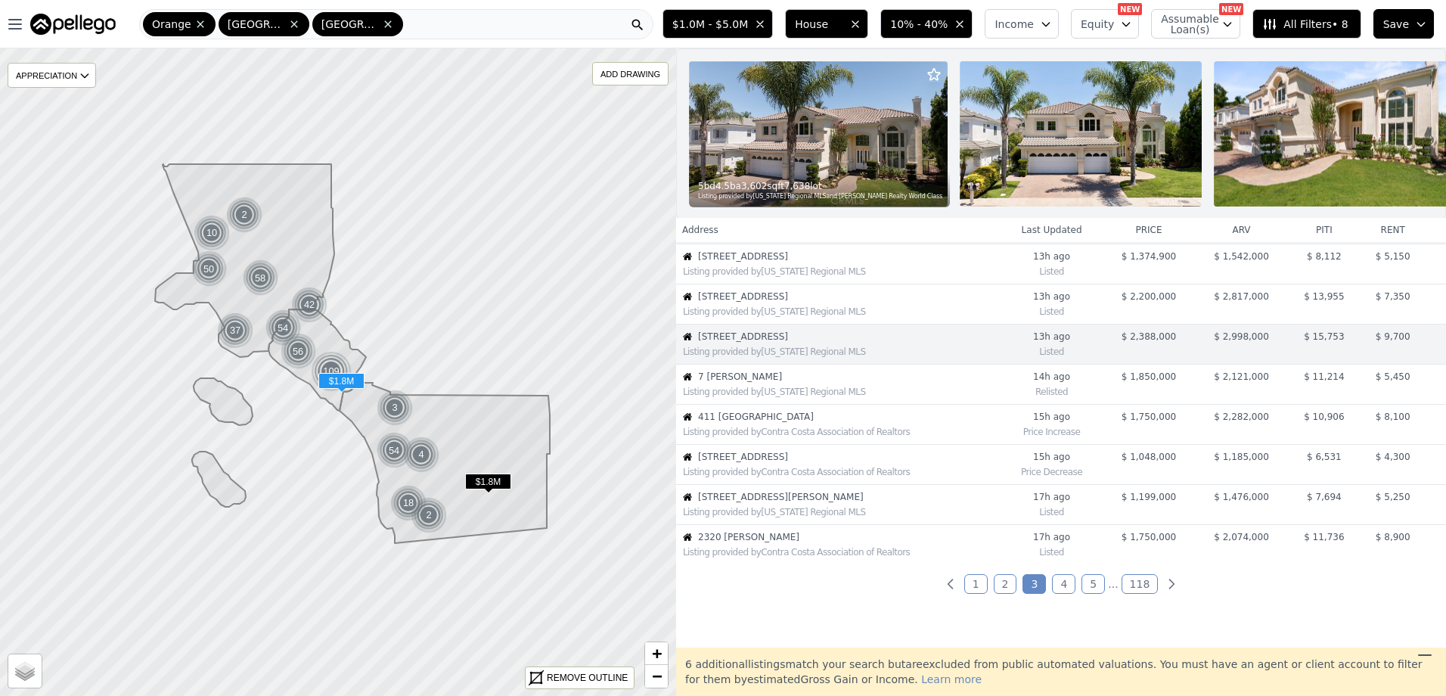
click at [753, 423] on span "411 Bolivia" at bounding box center [849, 417] width 302 height 12
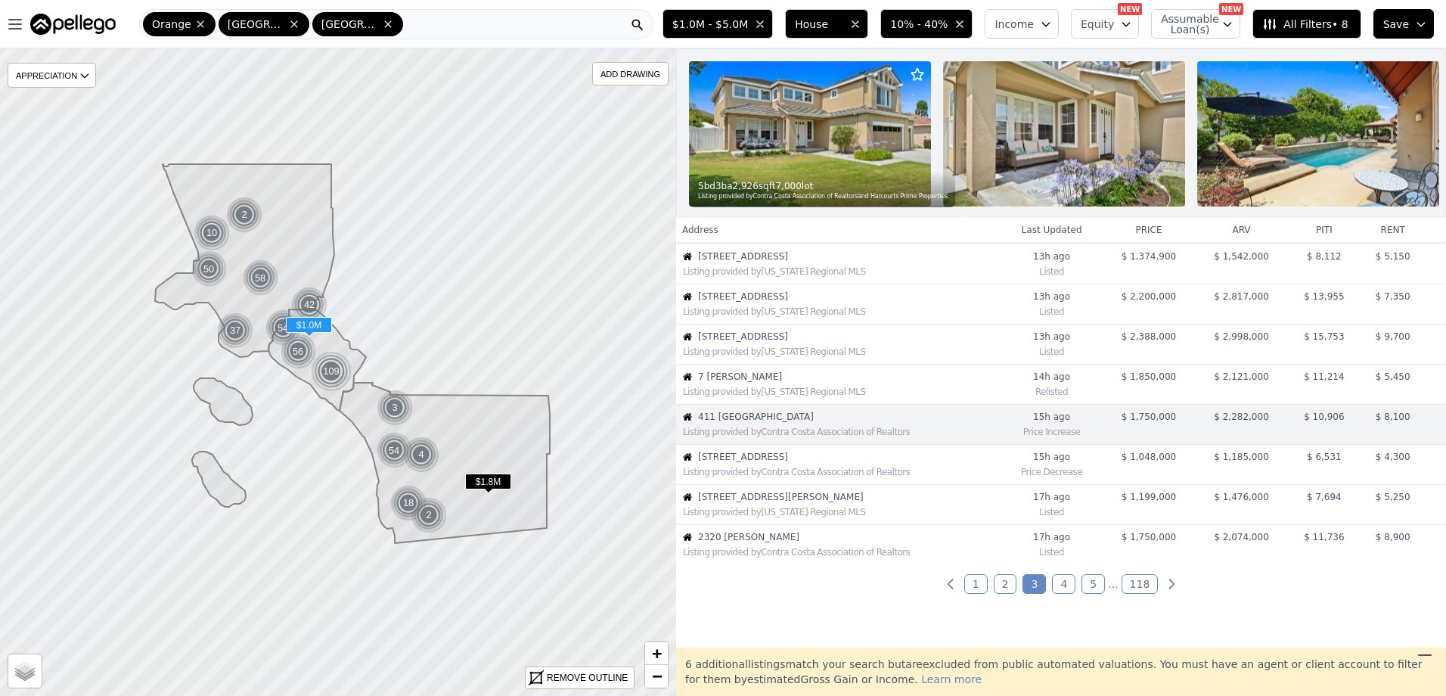
scroll to position [281, 0]
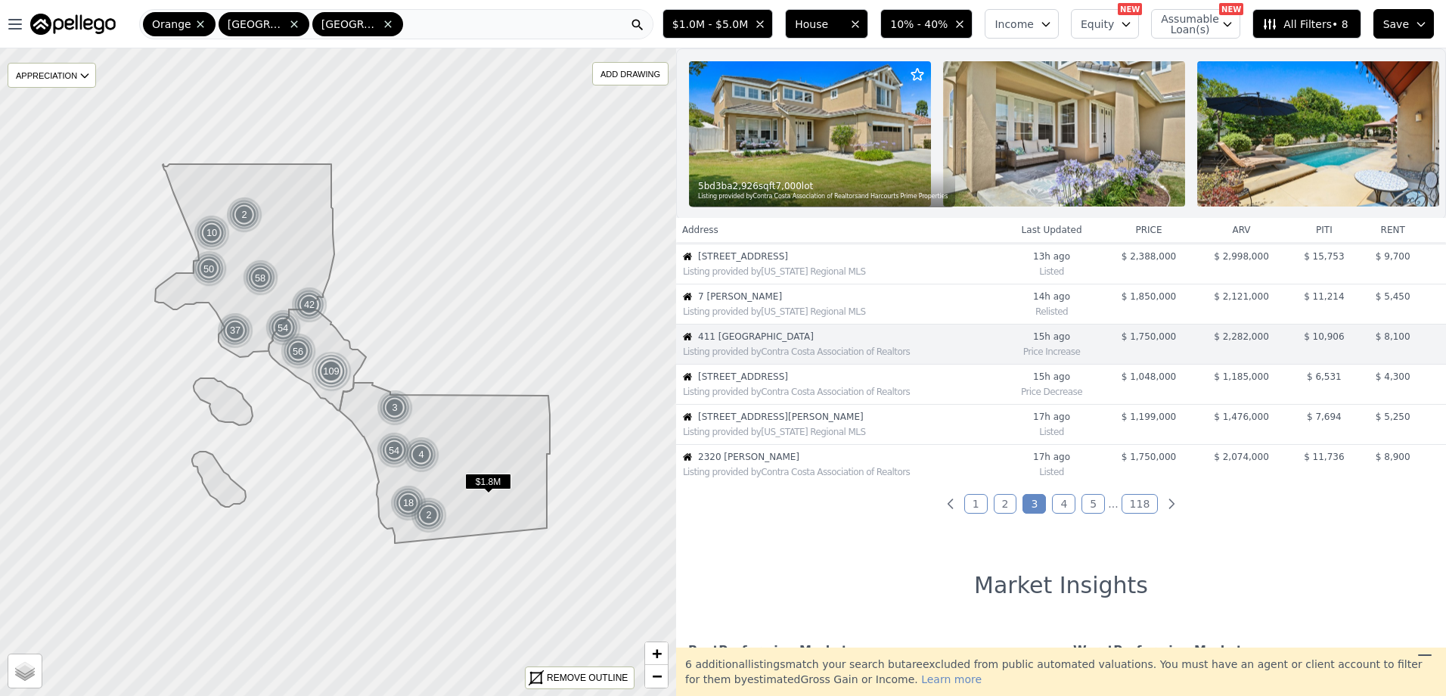
click at [1053, 513] on link "4" at bounding box center [1063, 504] width 23 height 20
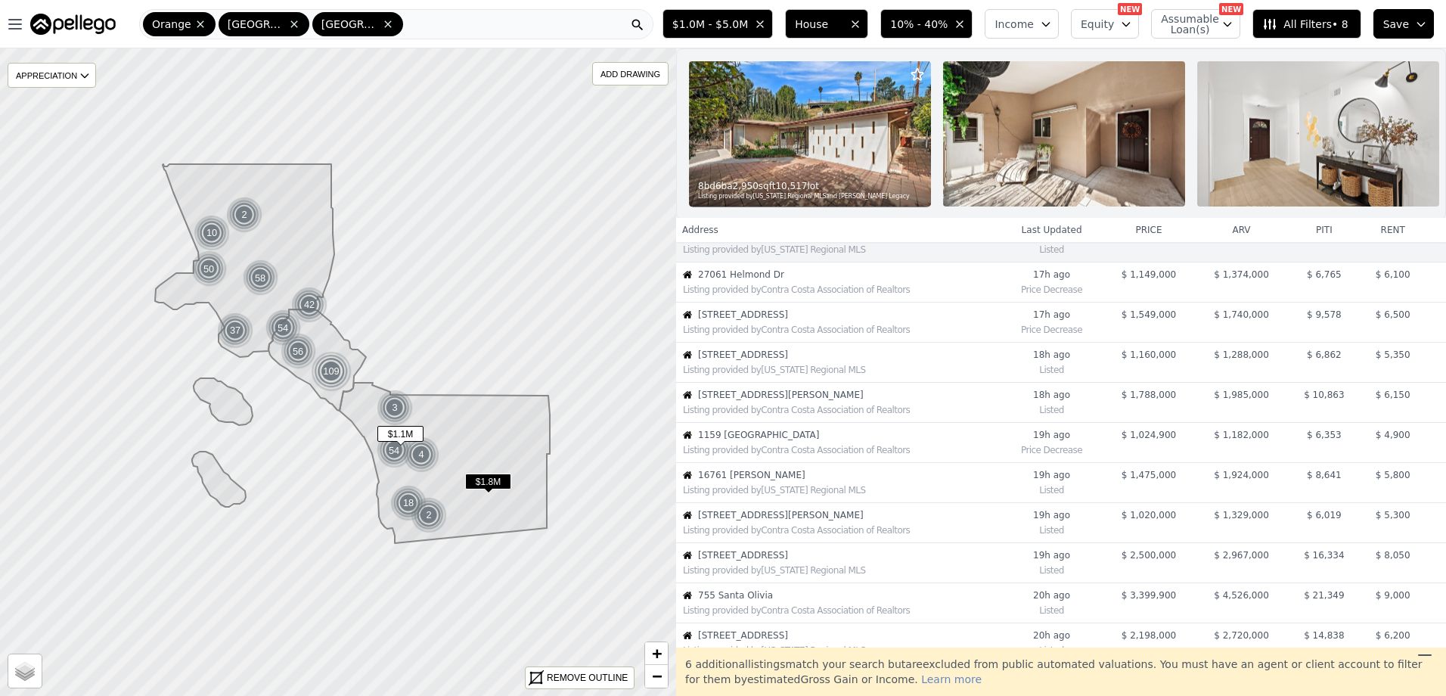
scroll to position [0, 0]
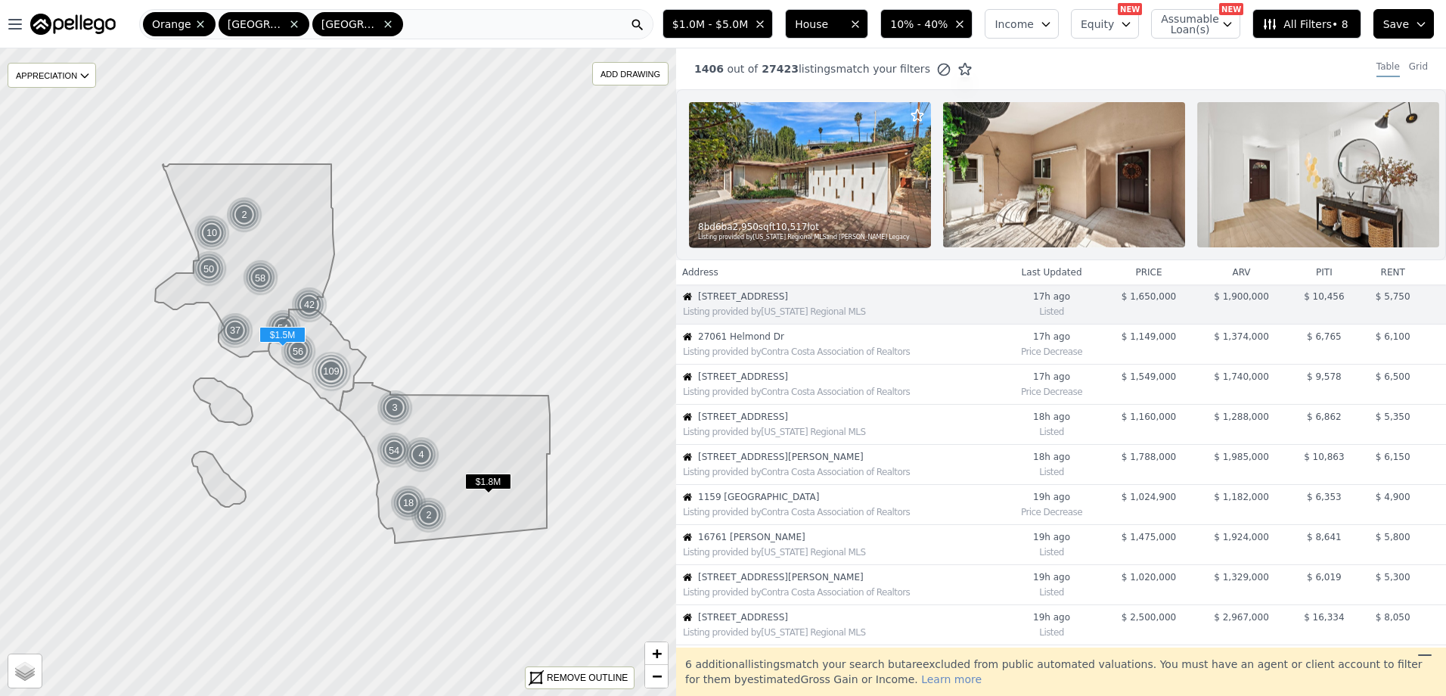
click at [790, 558] on div "Listing provided by California Regional MLS" at bounding box center [841, 552] width 317 height 12
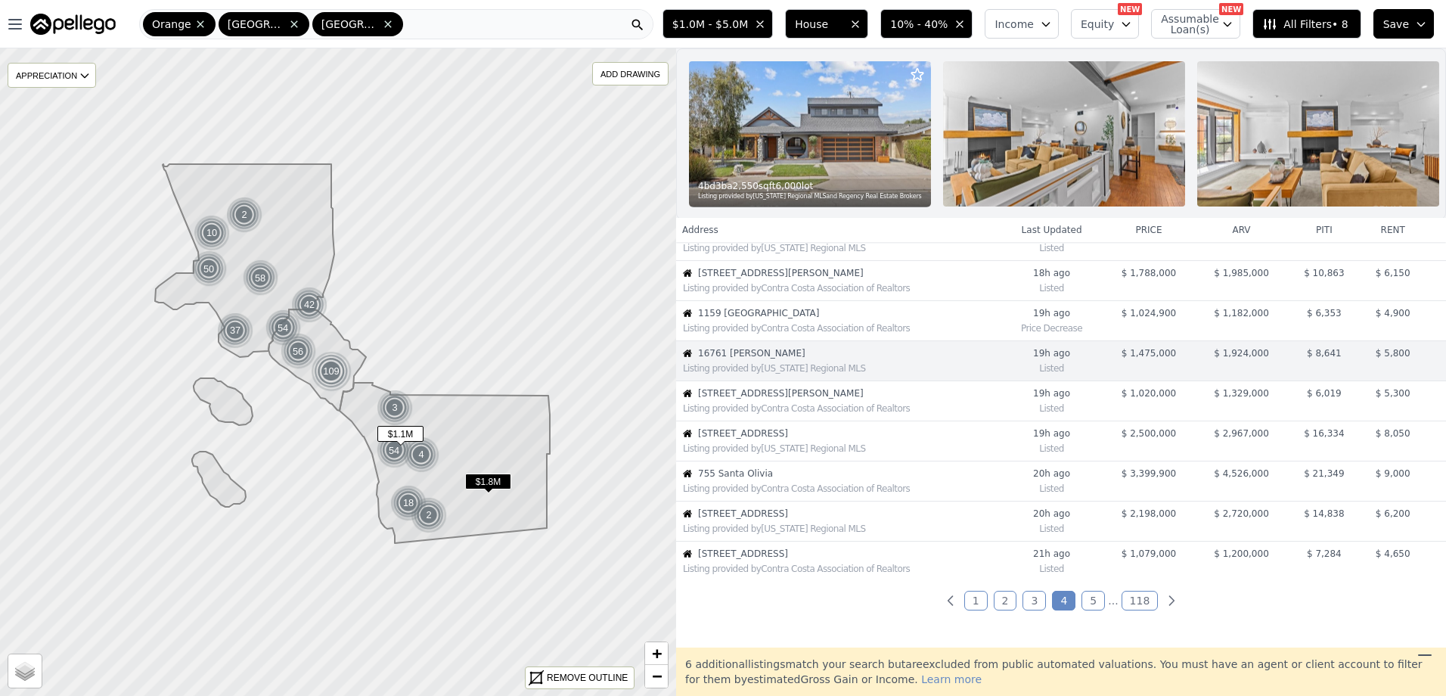
scroll to position [200, 0]
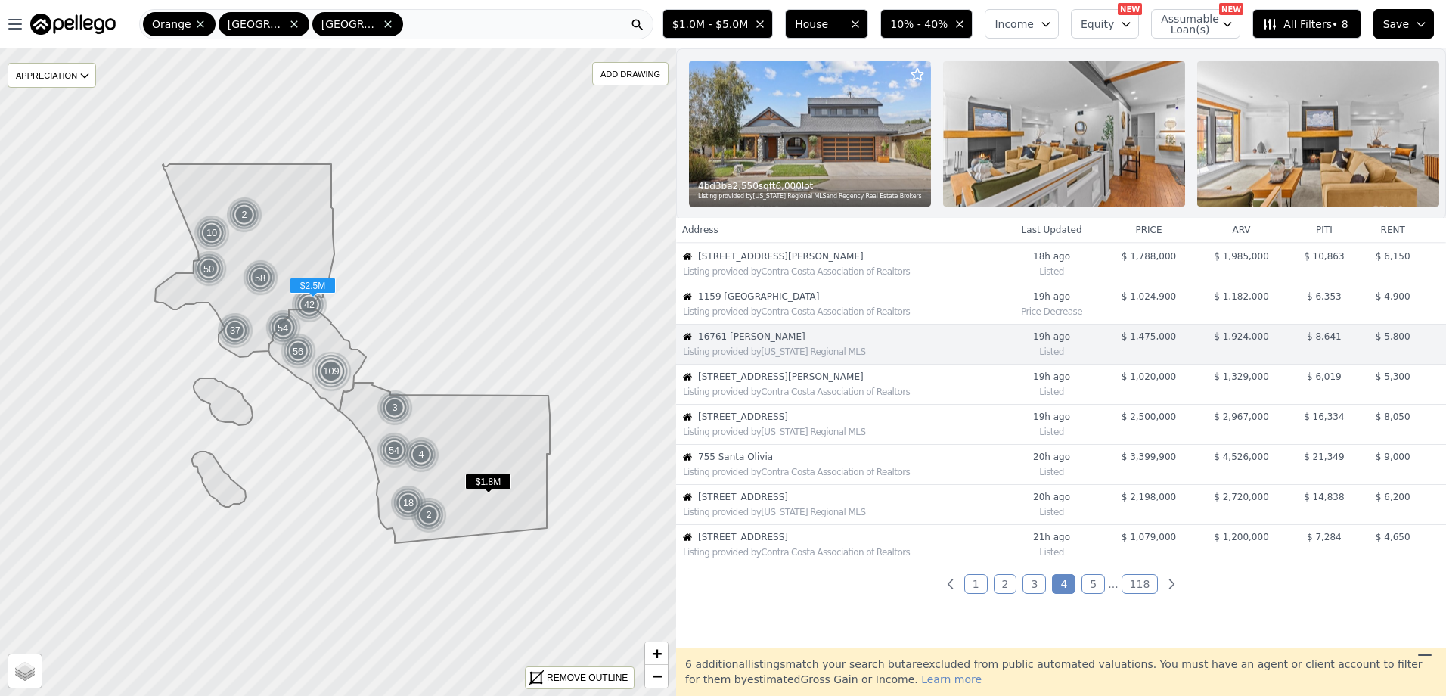
click at [846, 438] on div "Listing provided by California Regional MLS" at bounding box center [841, 432] width 317 height 12
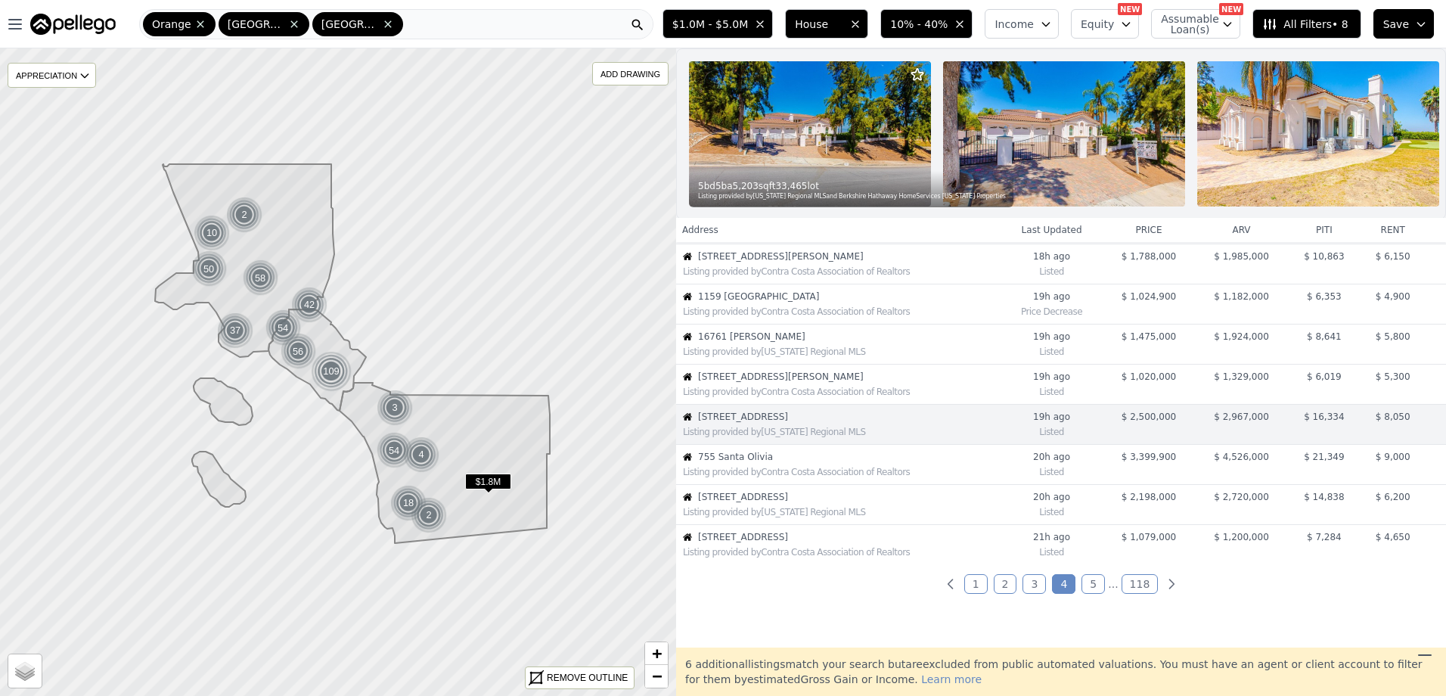
scroll to position [281, 0]
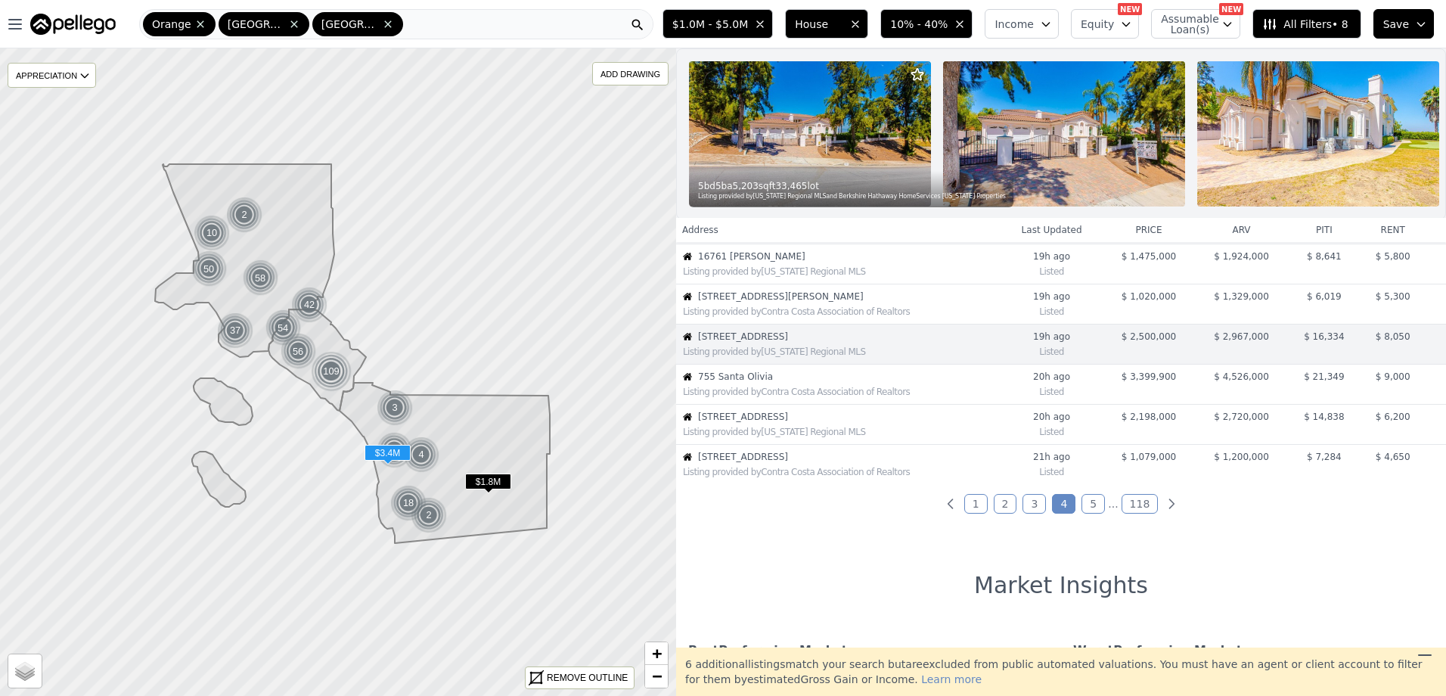
click at [794, 383] on span "755 Santa Olivia" at bounding box center [849, 377] width 302 height 12
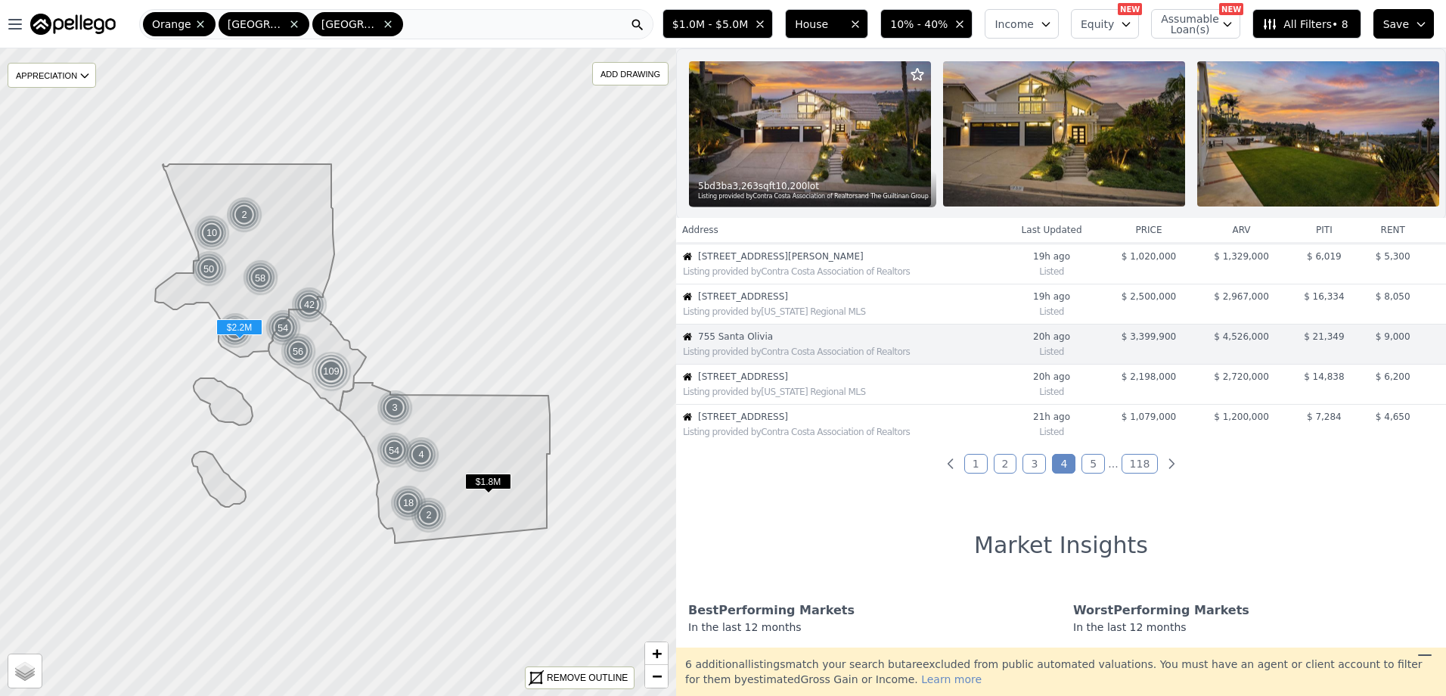
click at [794, 398] on div "Listing provided by California Regional MLS" at bounding box center [841, 392] width 317 height 12
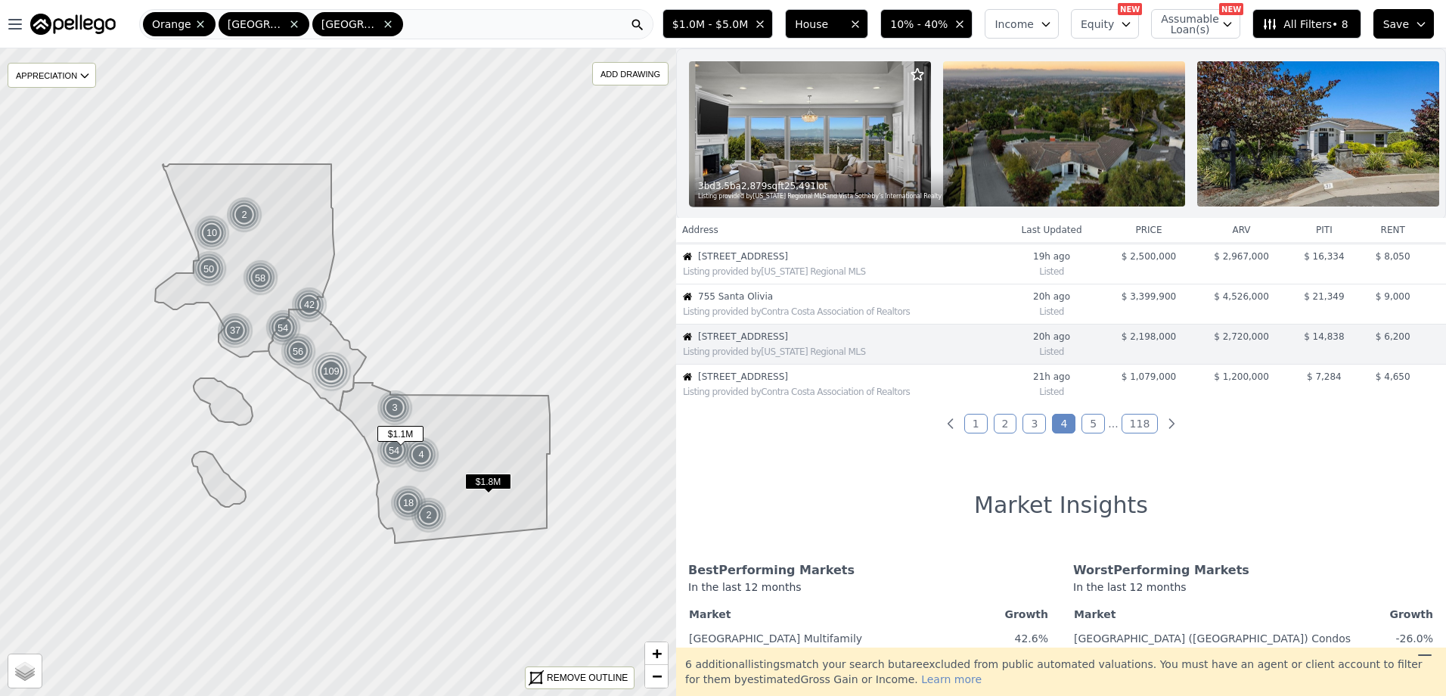
click at [797, 398] on div "Listing provided by Contra Costa Association of Realtors" at bounding box center [841, 392] width 317 height 12
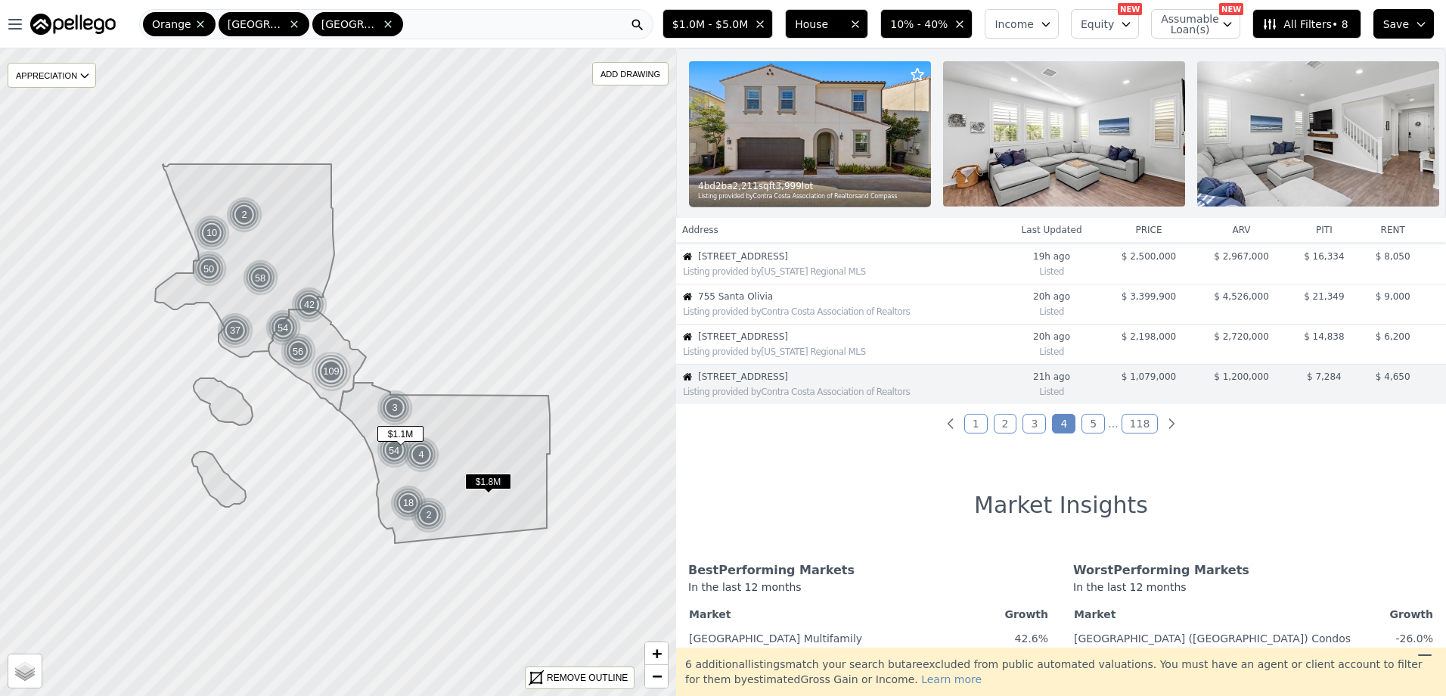
scroll to position [401, 0]
